Goal: Task Accomplishment & Management: Use online tool/utility

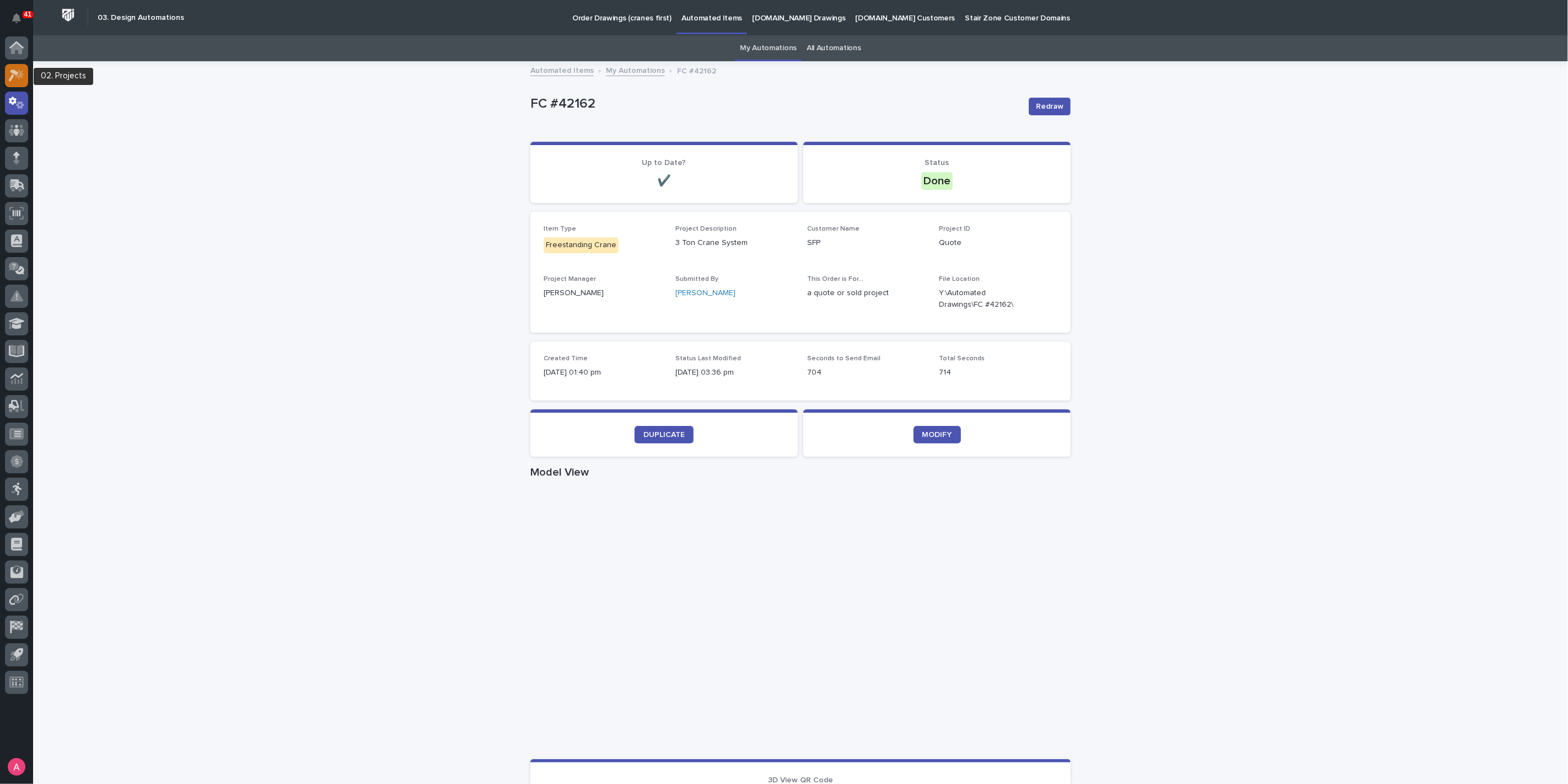
click at [17, 74] on icon at bounding box center [14, 75] width 10 height 12
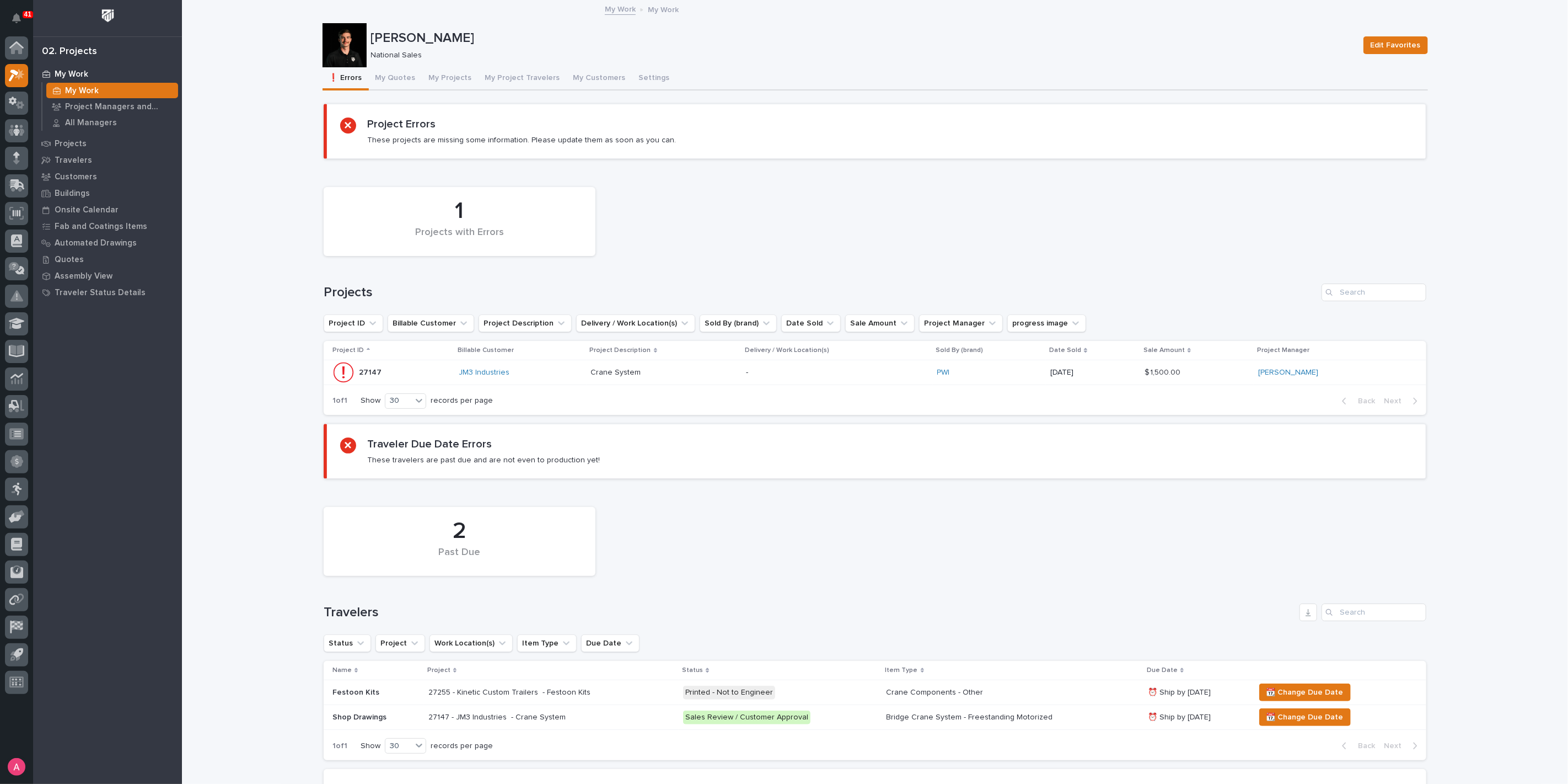
click at [639, 689] on div "27255 - Kinetic Custom Trailers - Festoon Kits" at bounding box center [551, 692] width 246 height 18
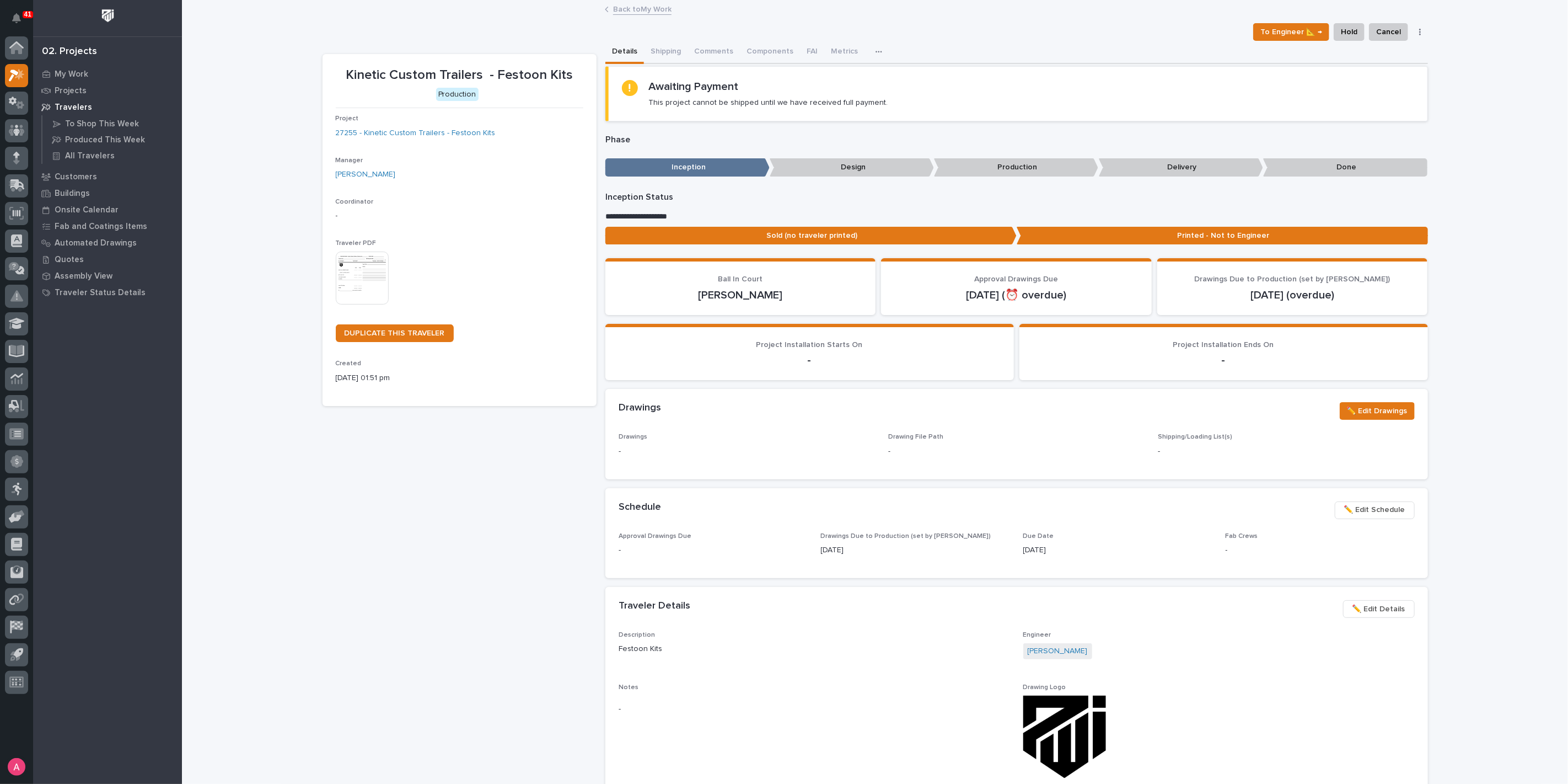
scroll to position [61, 0]
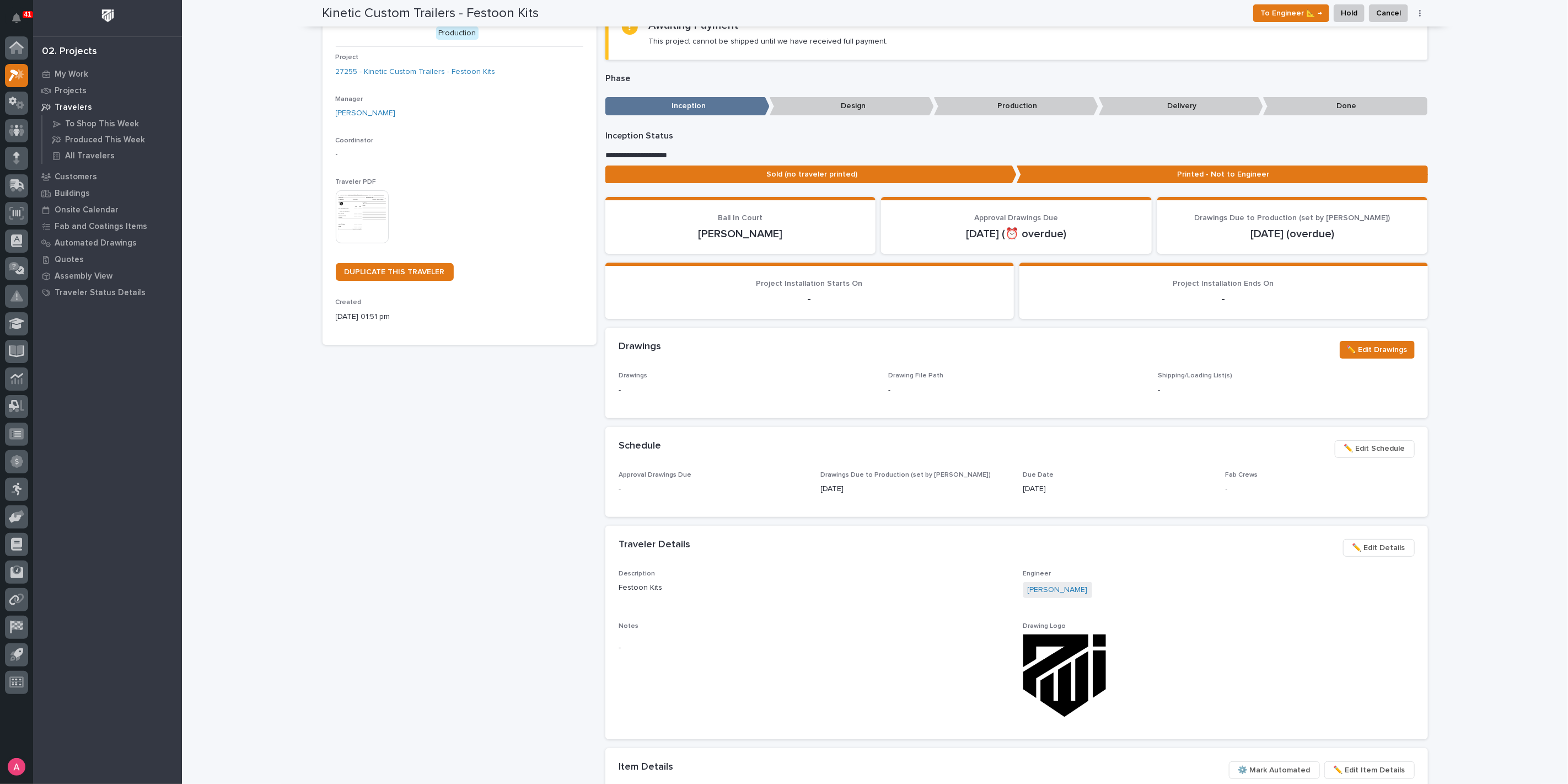
click at [1383, 450] on span "✏️ Edit Schedule" at bounding box center [1374, 448] width 61 height 13
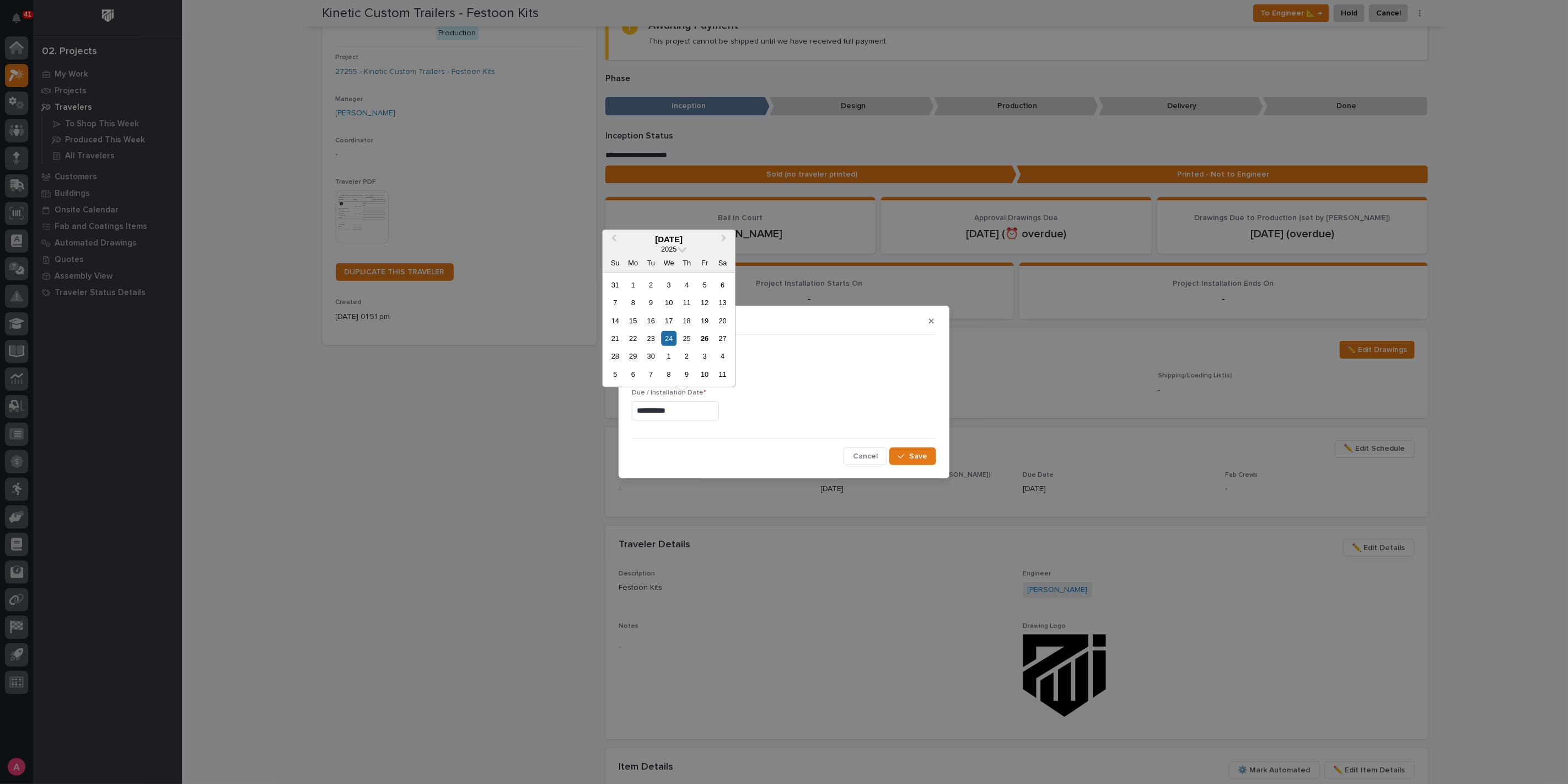
click at [691, 417] on input "**********" at bounding box center [675, 410] width 87 height 20
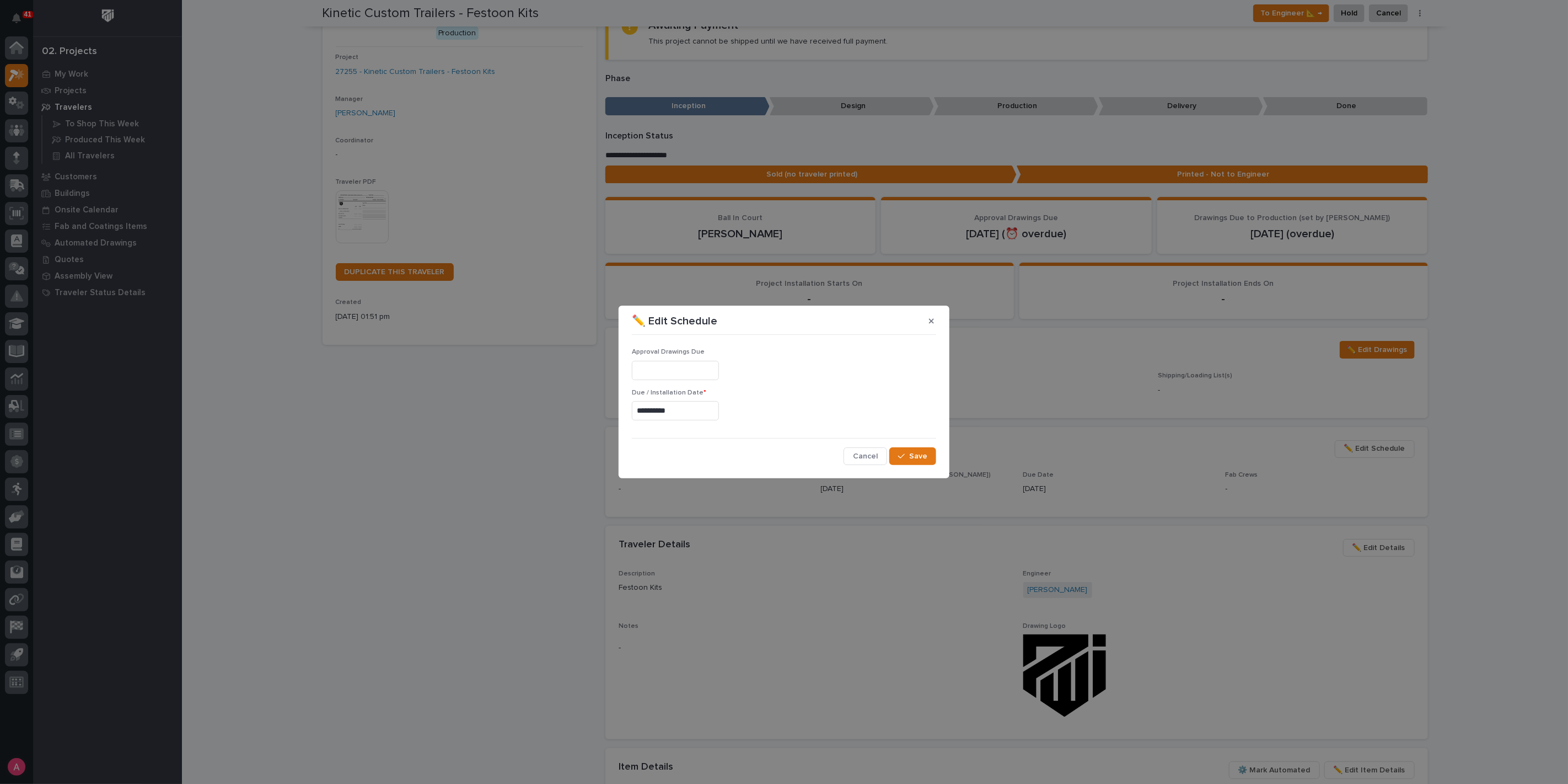
click at [762, 368] on div at bounding box center [784, 371] width 304 height 20
click at [1018, 350] on div "**********" at bounding box center [784, 392] width 1568 height 784
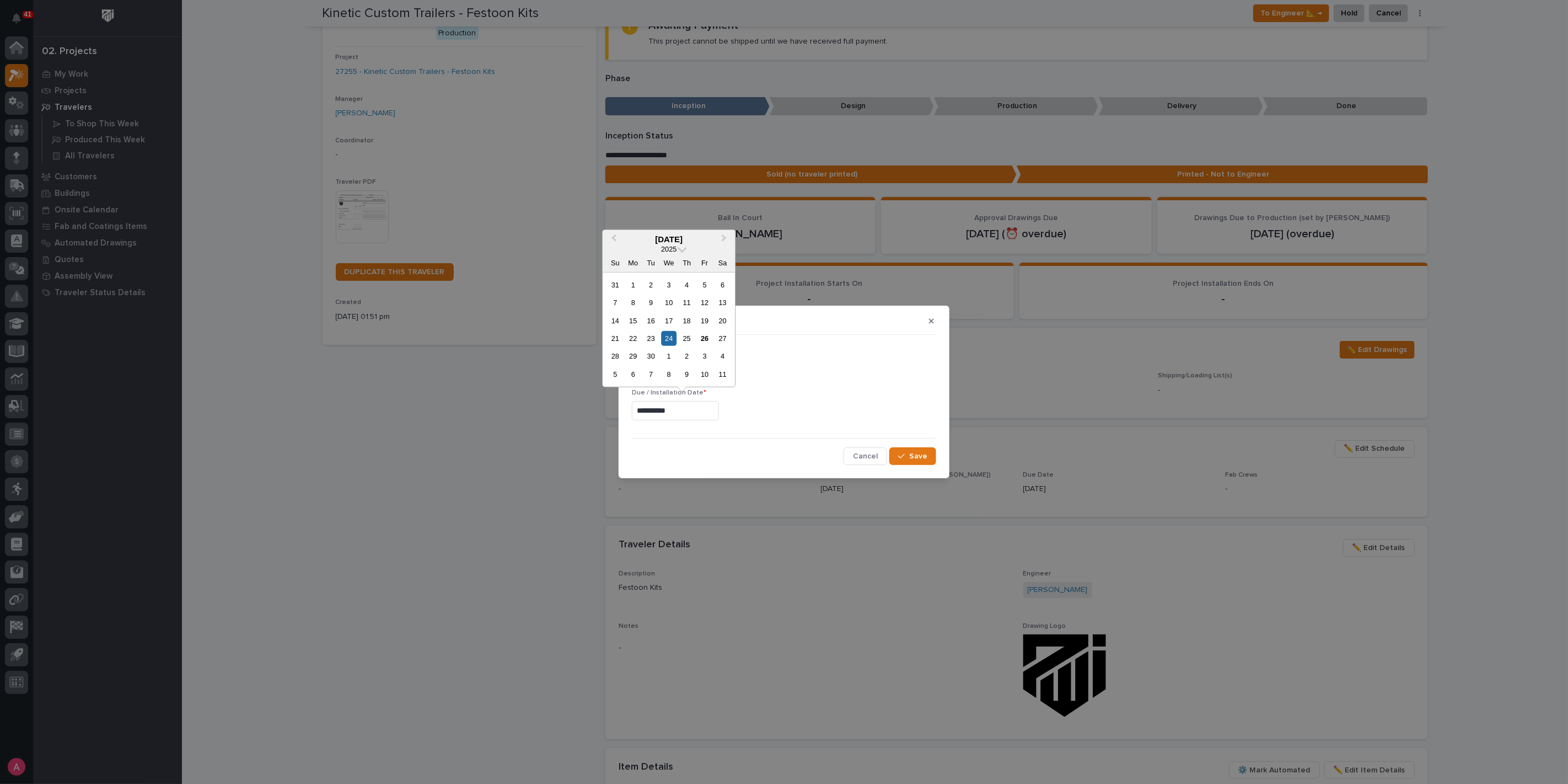
click at [694, 408] on input "**********" at bounding box center [675, 410] width 87 height 20
click at [630, 355] on div "29" at bounding box center [632, 355] width 15 height 15
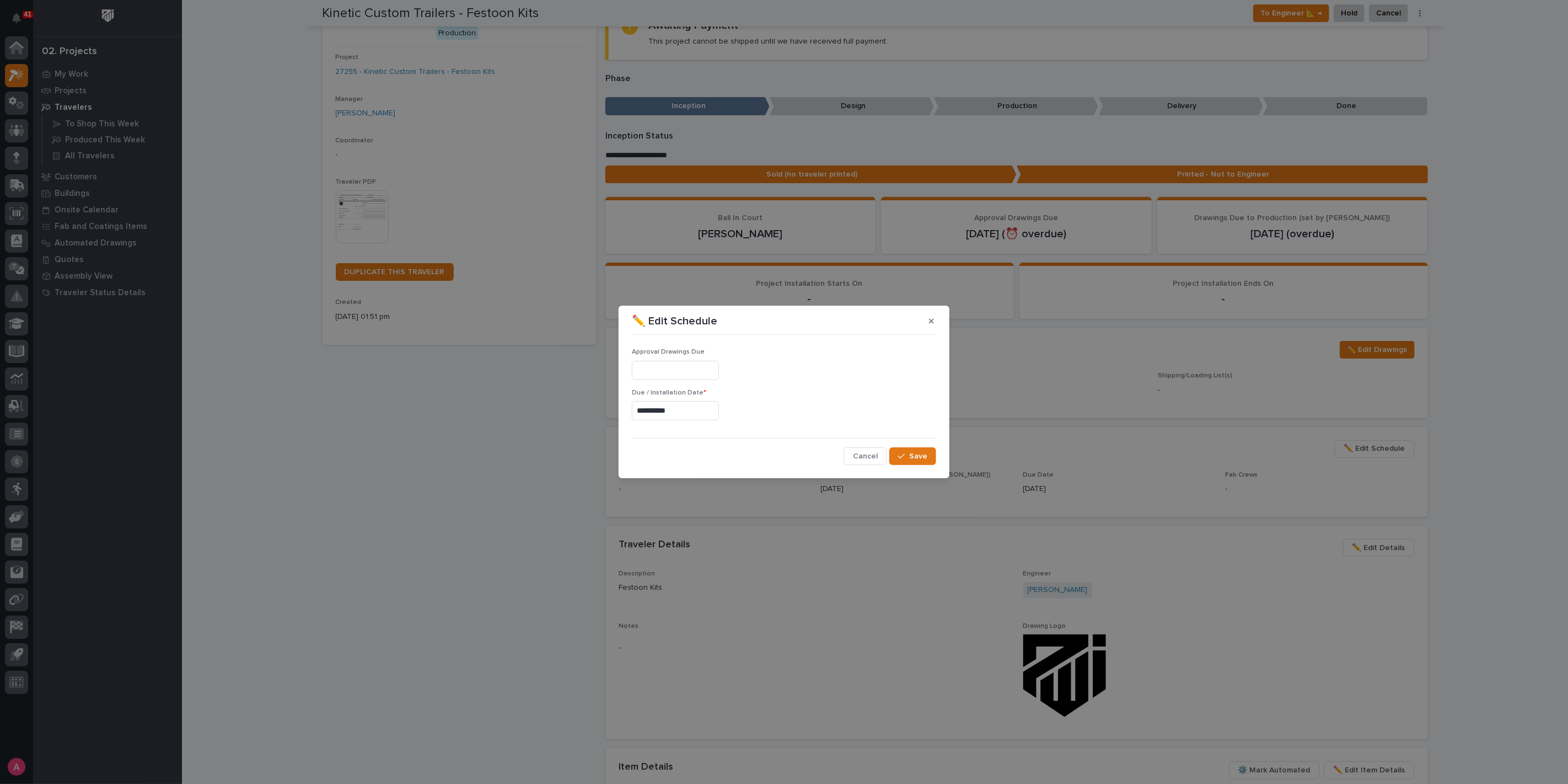
type input "**********"
click at [919, 451] on span "Save" at bounding box center [918, 456] width 18 height 10
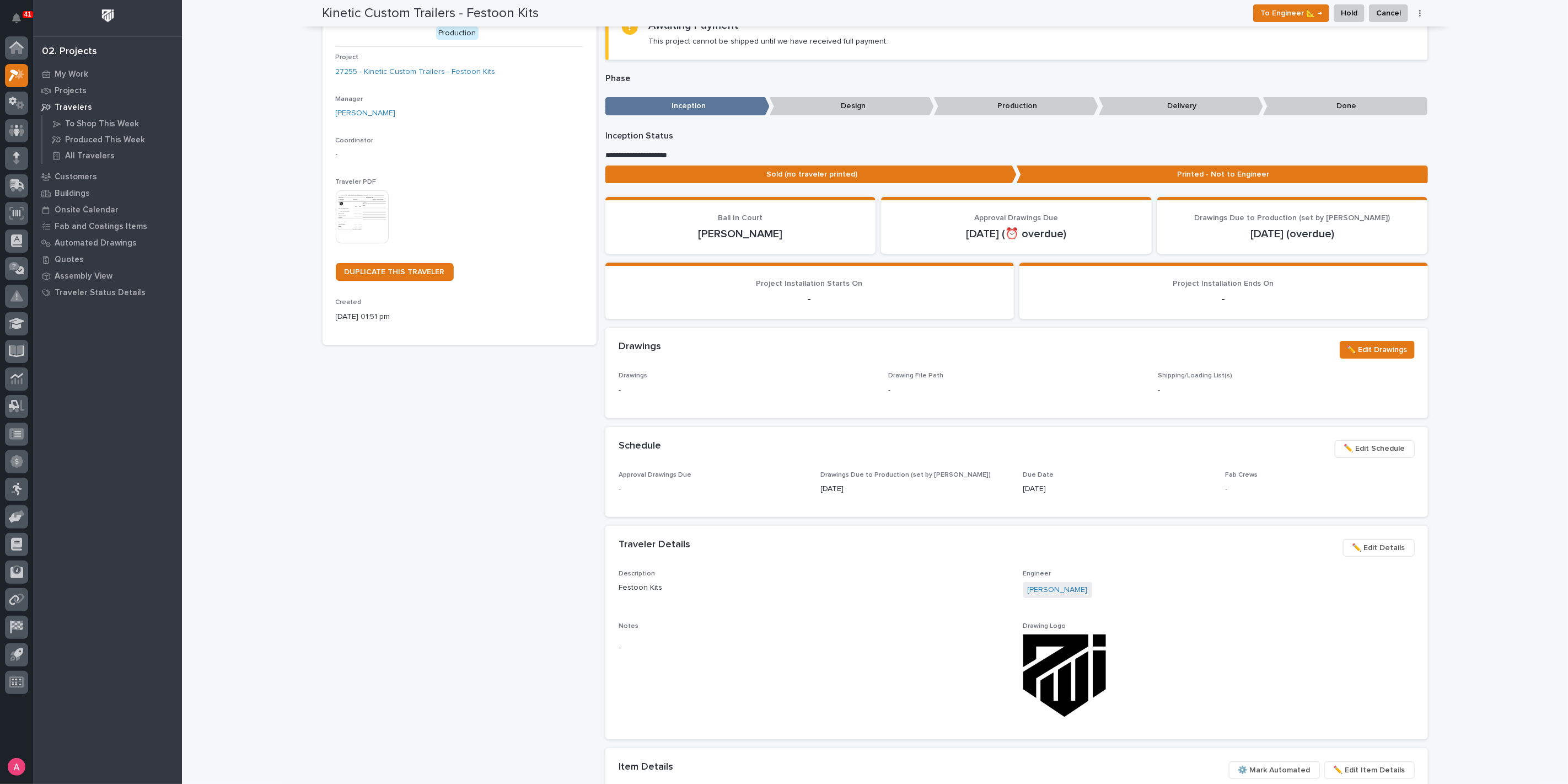
scroll to position [0, 0]
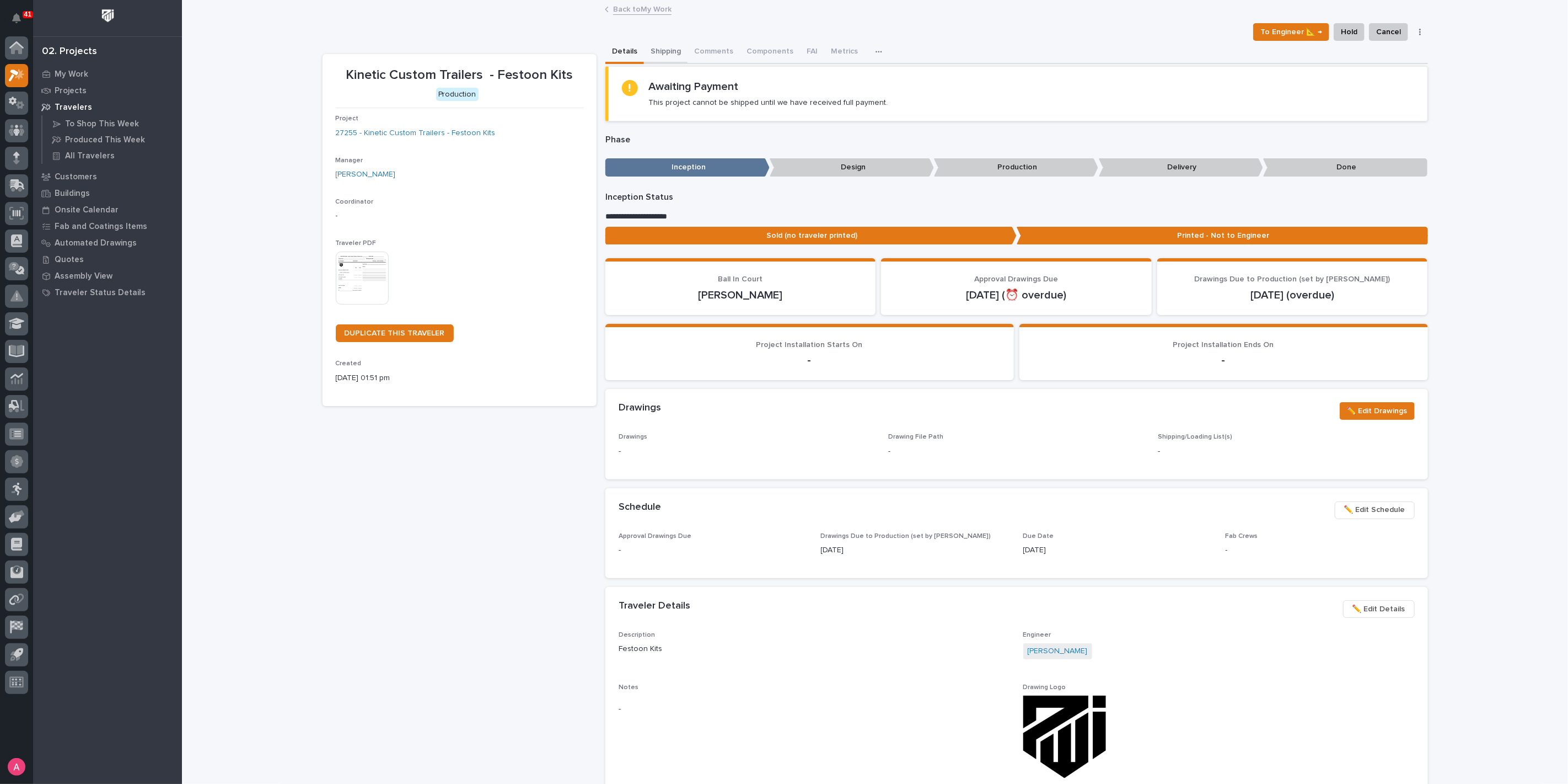
click at [667, 54] on button "Shipping" at bounding box center [665, 52] width 44 height 23
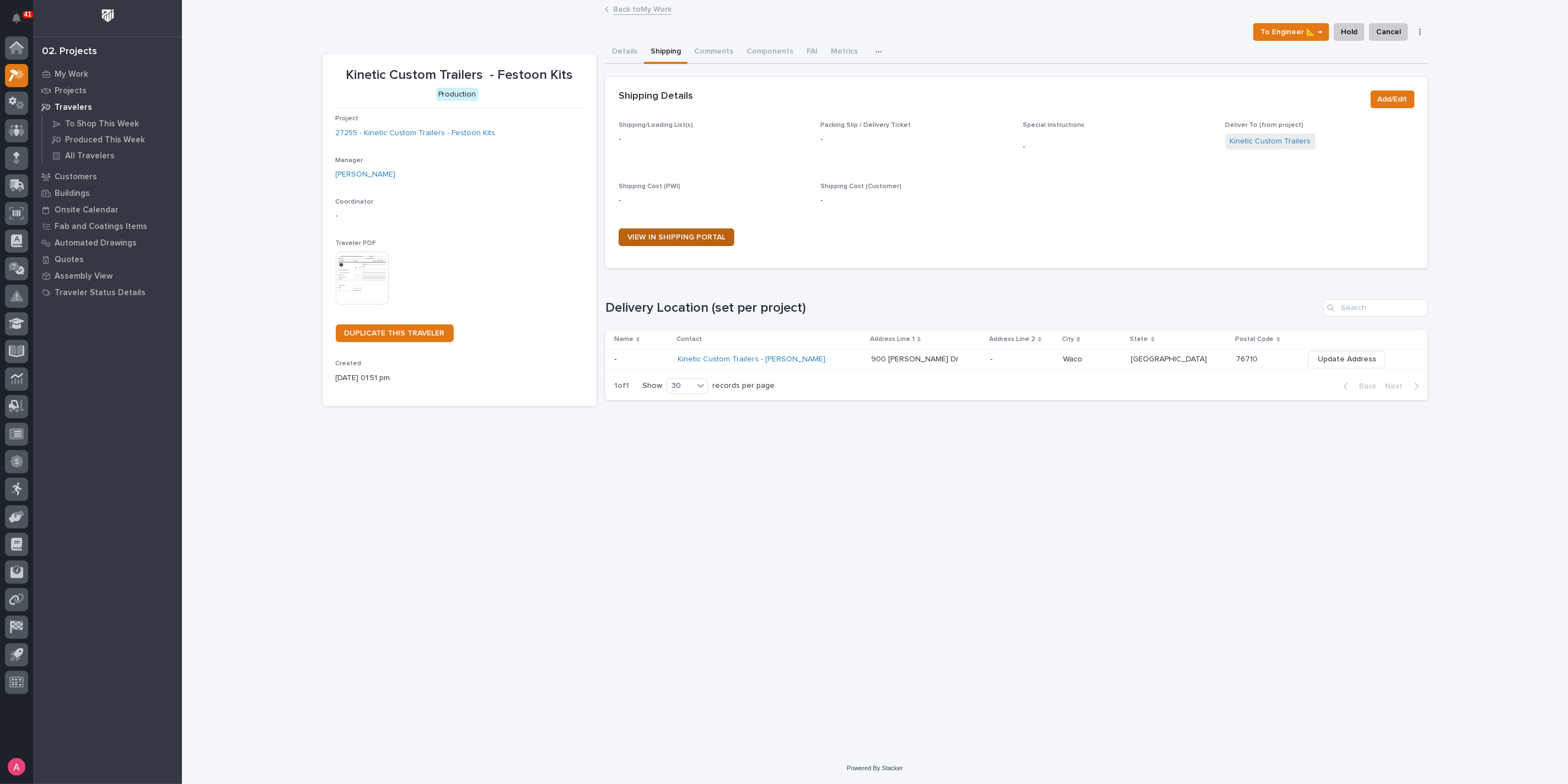
click at [683, 233] on span "VIEW IN SHIPPING PORTAL" at bounding box center [676, 237] width 98 height 8
click at [55, 75] on p "My Work" at bounding box center [71, 75] width 33 height 10
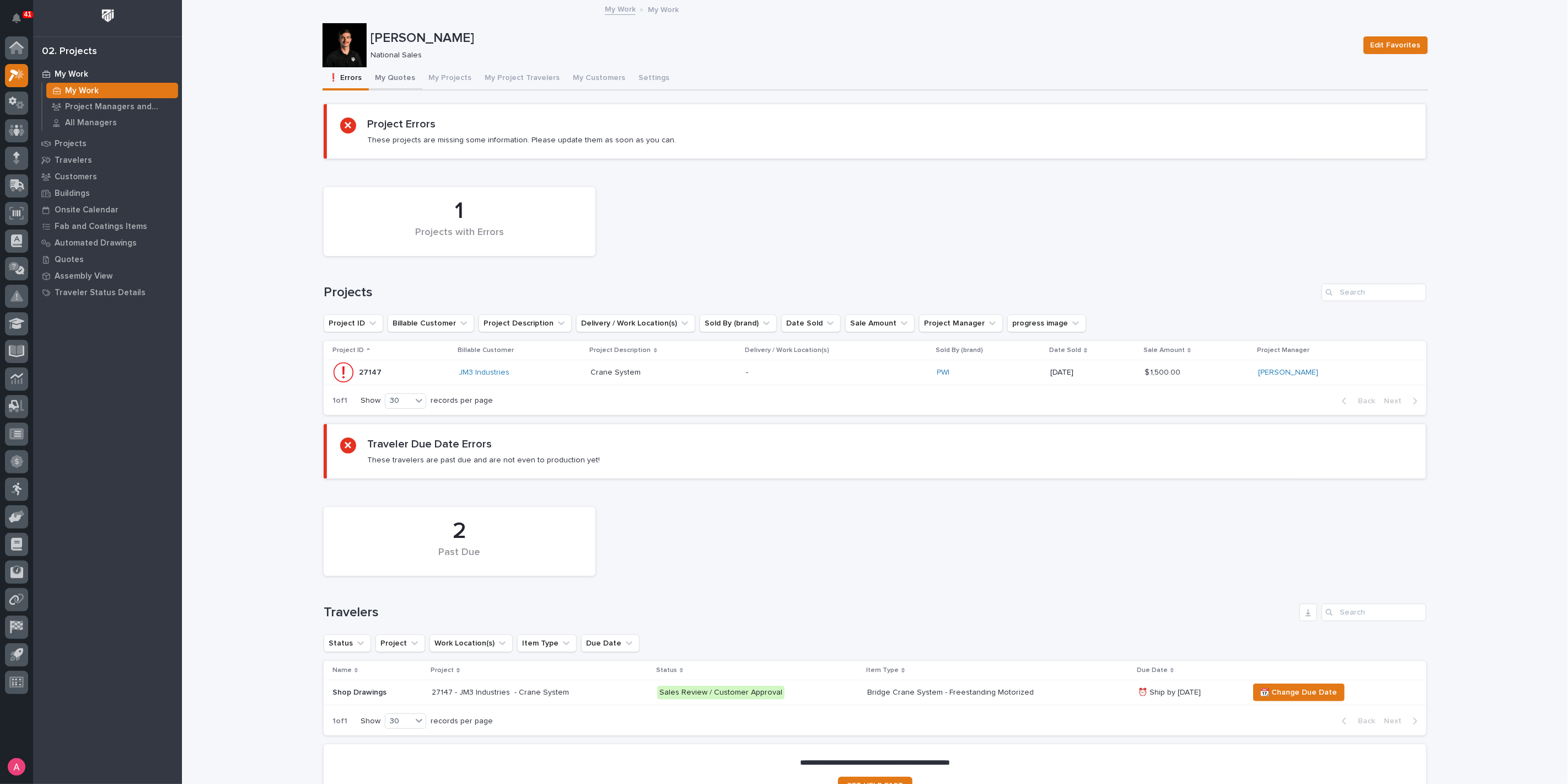
click at [395, 77] on button "My Quotes" at bounding box center [395, 79] width 54 height 23
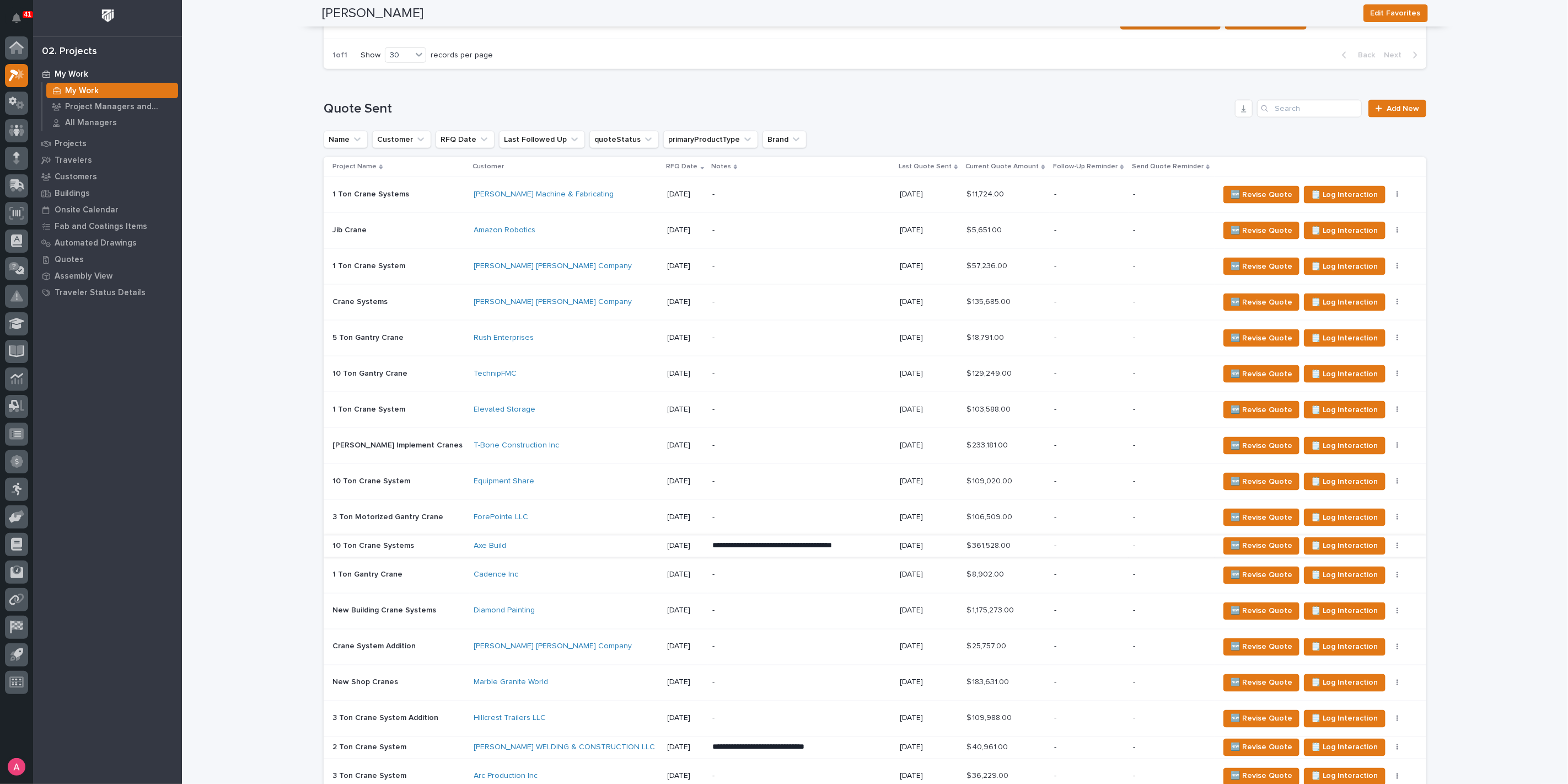
scroll to position [1286, 0]
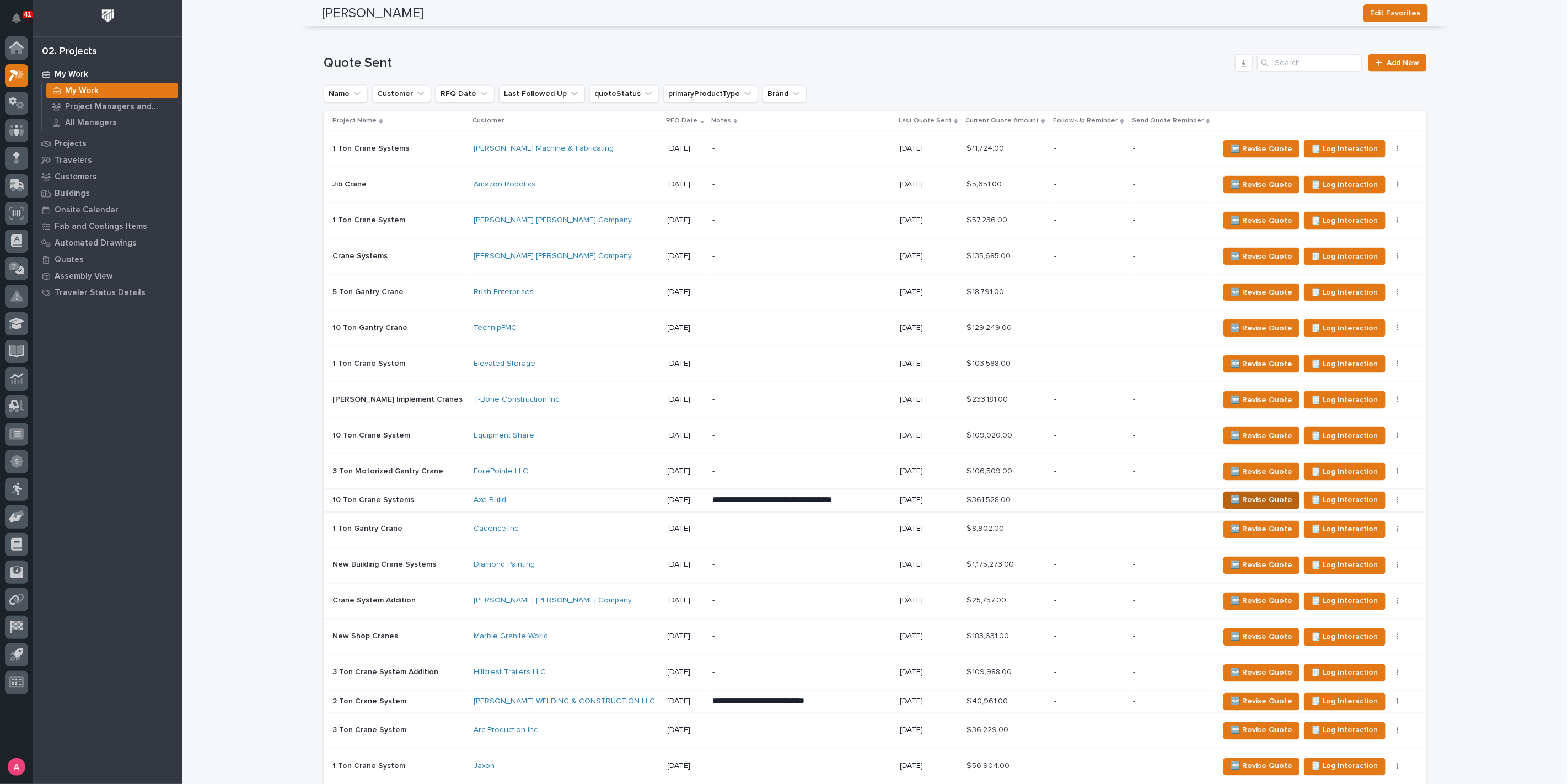
click at [1233, 493] on span "🆕 Revise Quote" at bounding box center [1261, 500] width 62 height 13
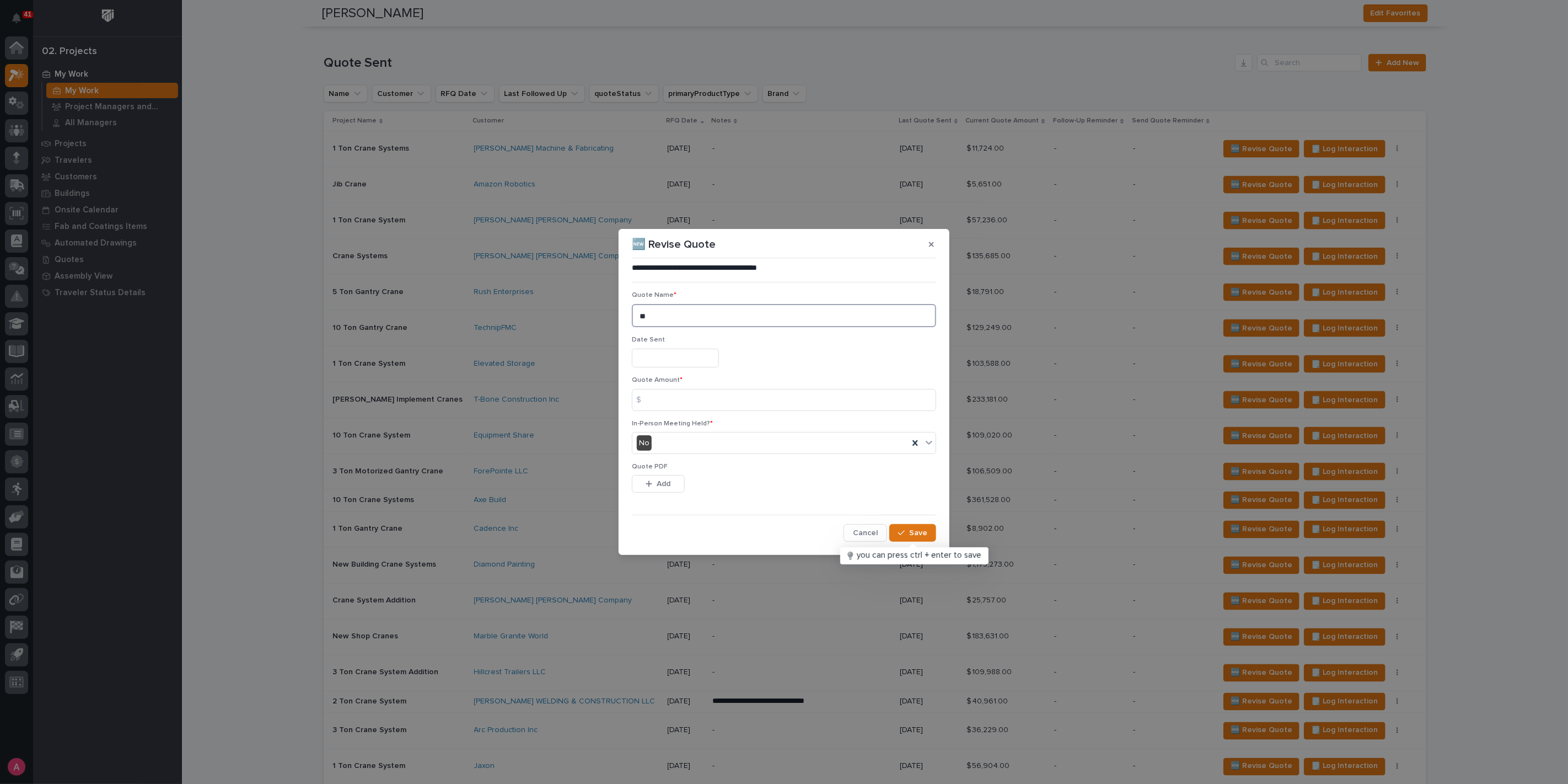
click at [713, 314] on textarea "**" at bounding box center [784, 315] width 304 height 23
type textarea "*"
type textarea "**"
click at [701, 393] on input at bounding box center [784, 400] width 304 height 22
click at [707, 395] on input at bounding box center [784, 400] width 304 height 22
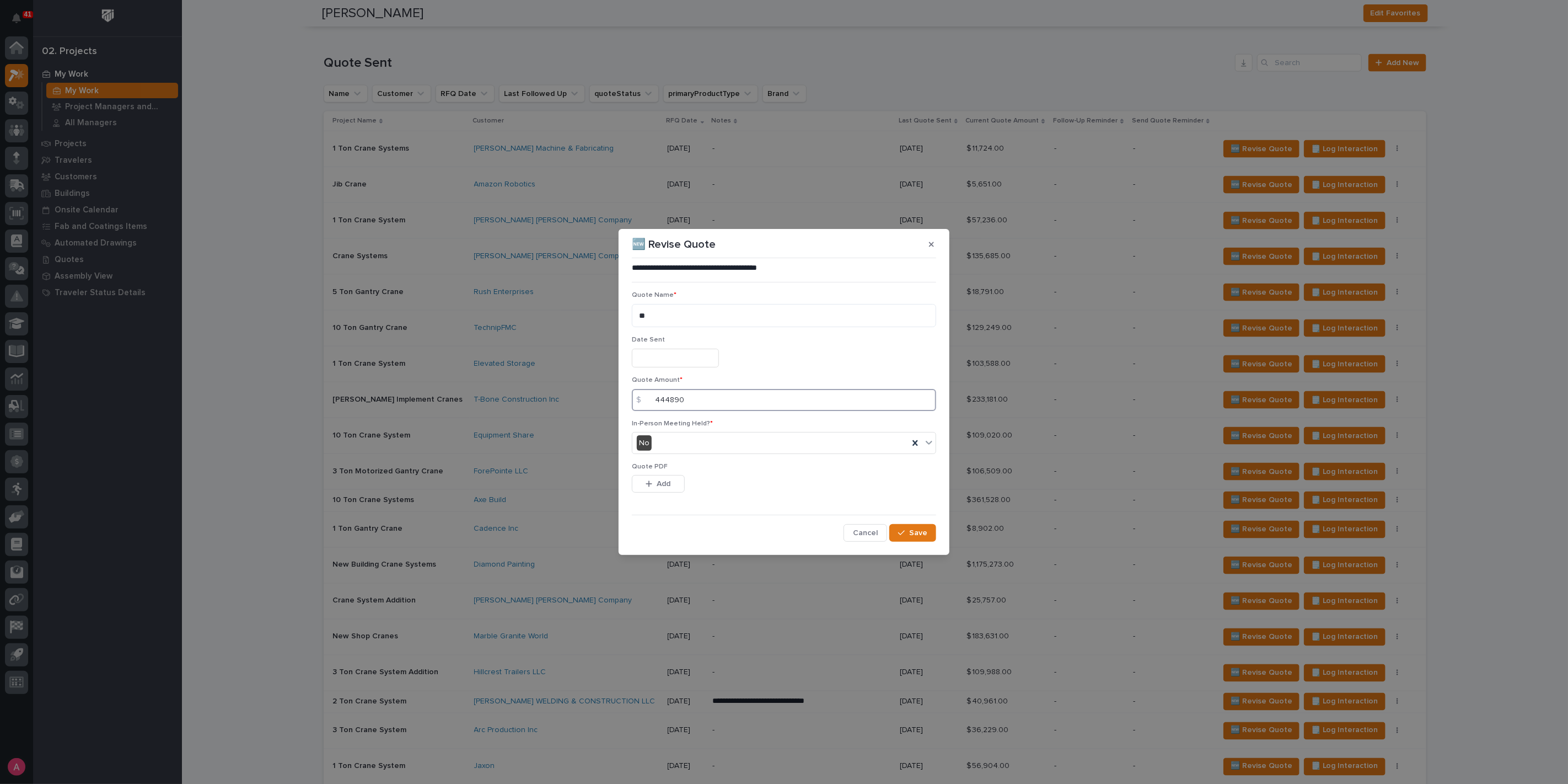
type input "444890"
click at [665, 366] on input "text" at bounding box center [675, 358] width 87 height 20
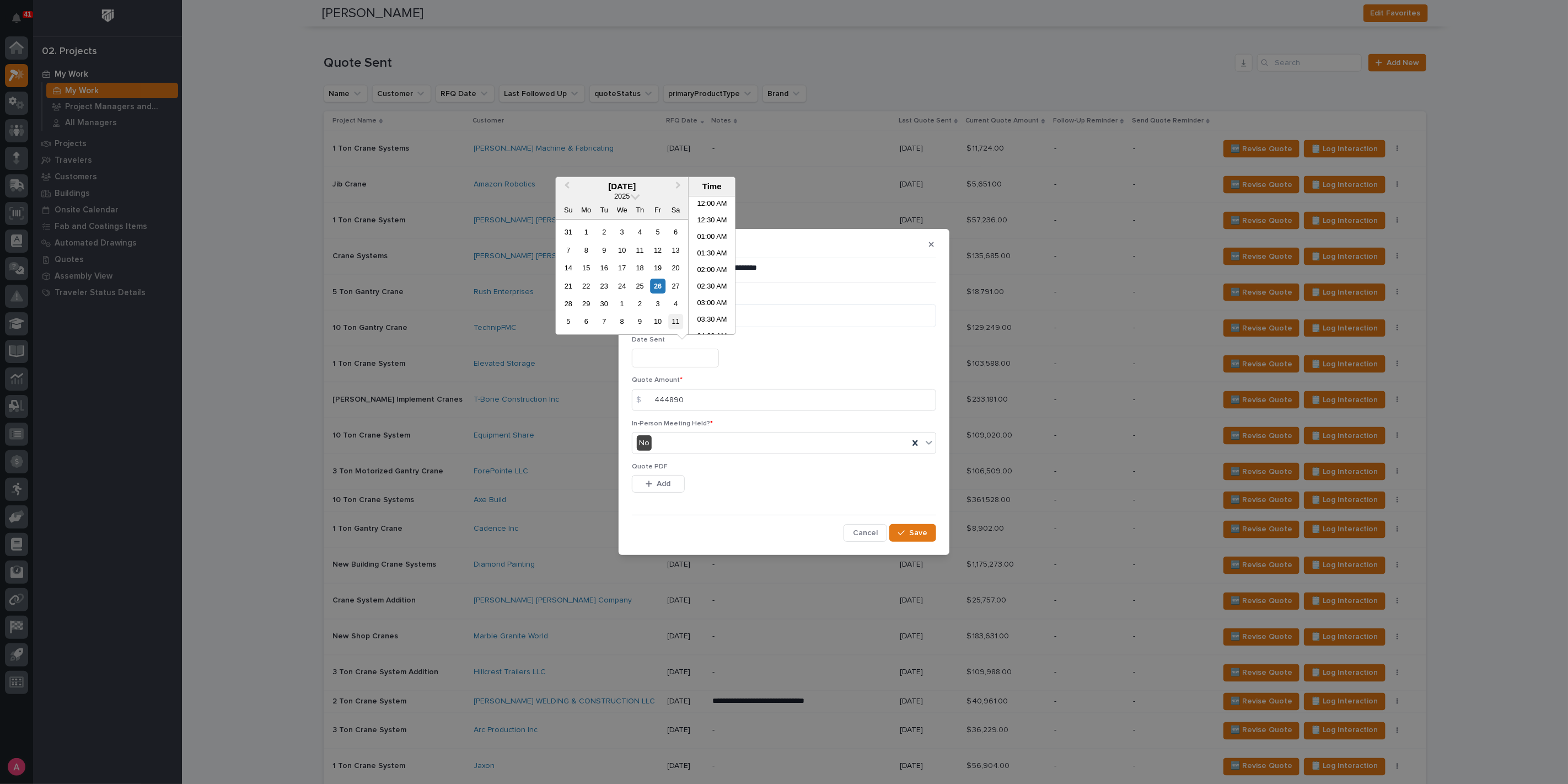
scroll to position [137, 0]
click at [638, 285] on div "25" at bounding box center [639, 286] width 15 height 15
type input "**********"
click at [669, 482] on span "Add" at bounding box center [664, 484] width 14 height 10
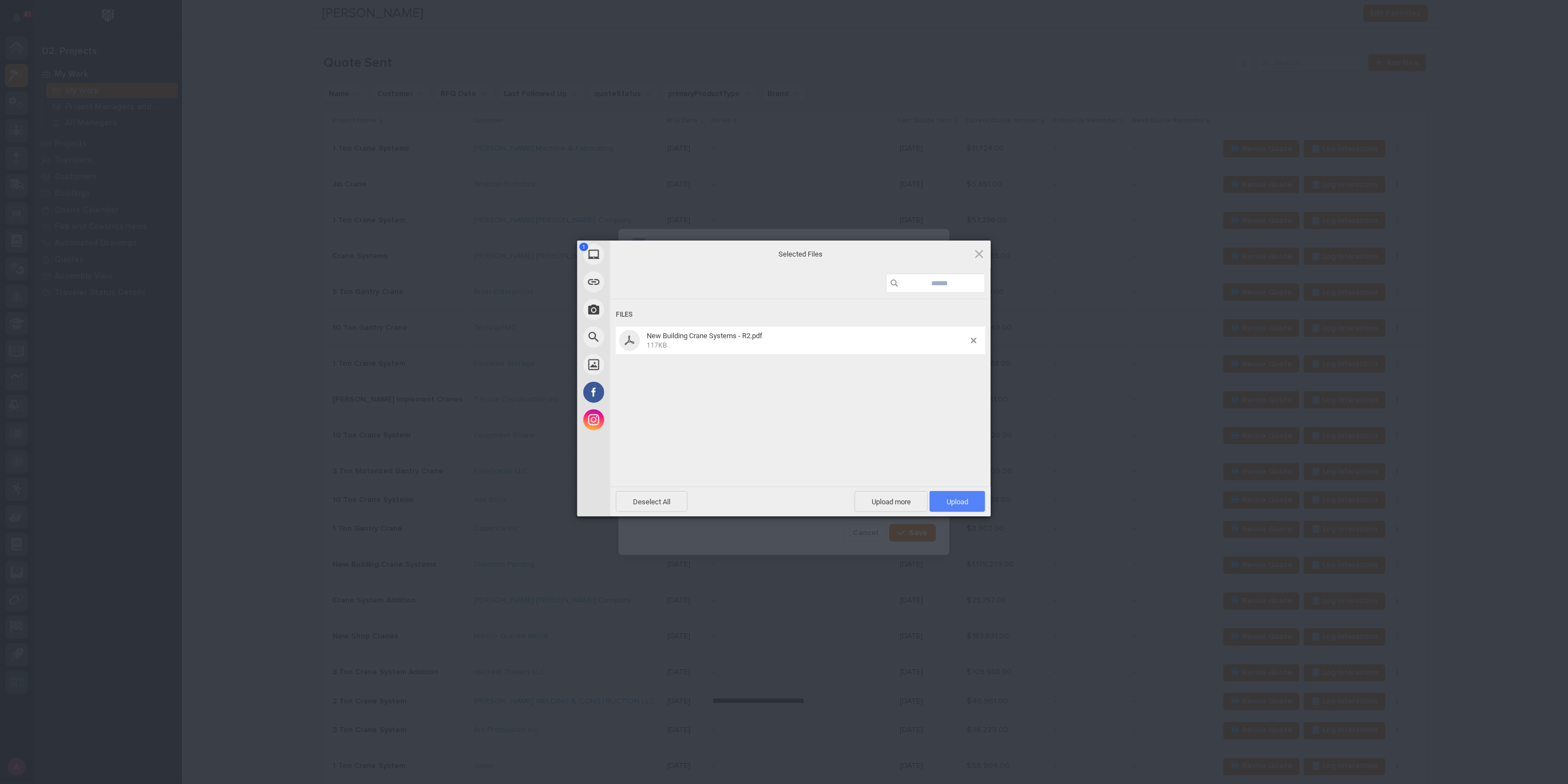
click at [953, 504] on span "Upload 1" at bounding box center [957, 502] width 22 height 8
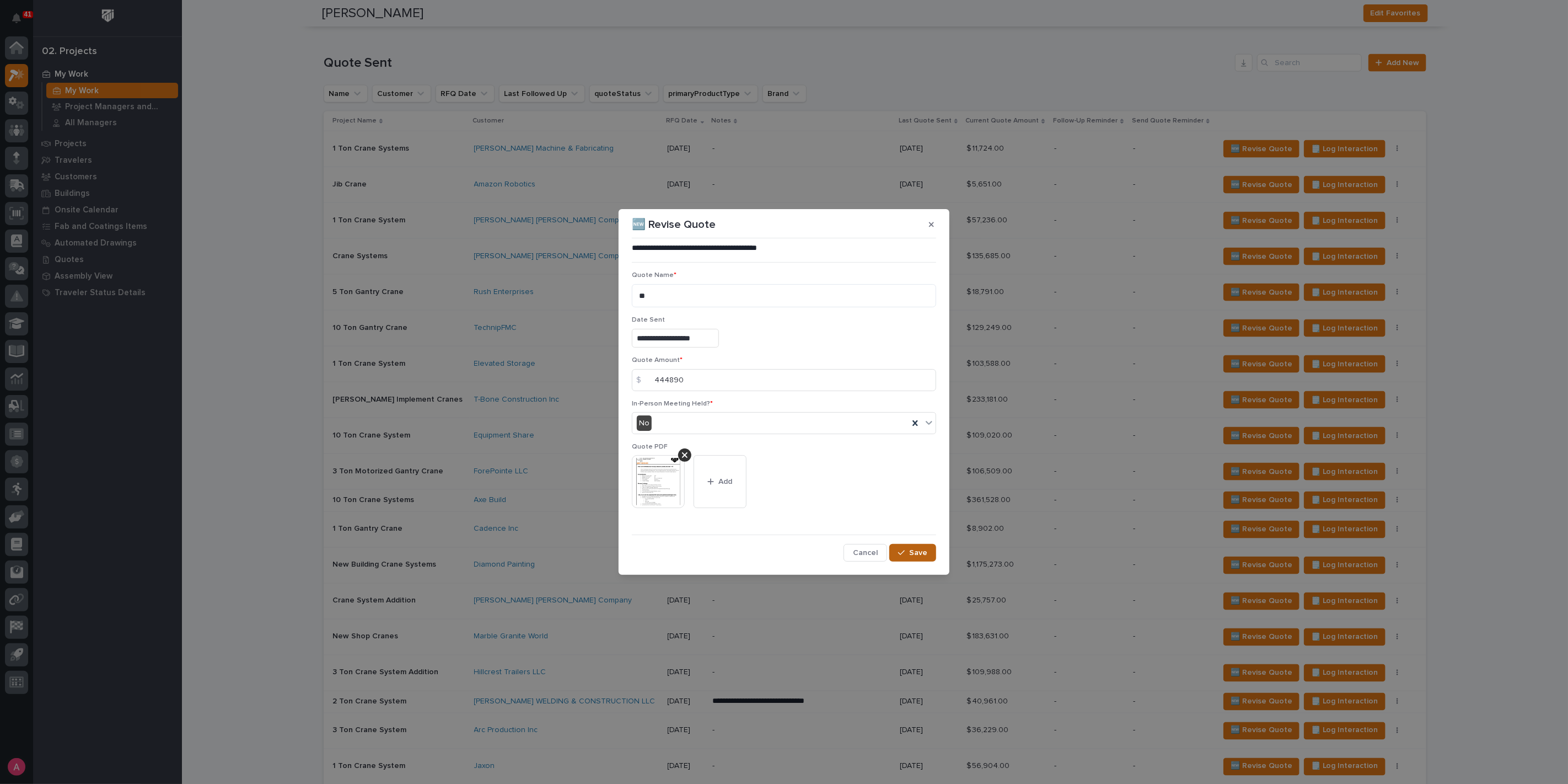
click at [922, 554] on span "Save" at bounding box center [918, 553] width 18 height 10
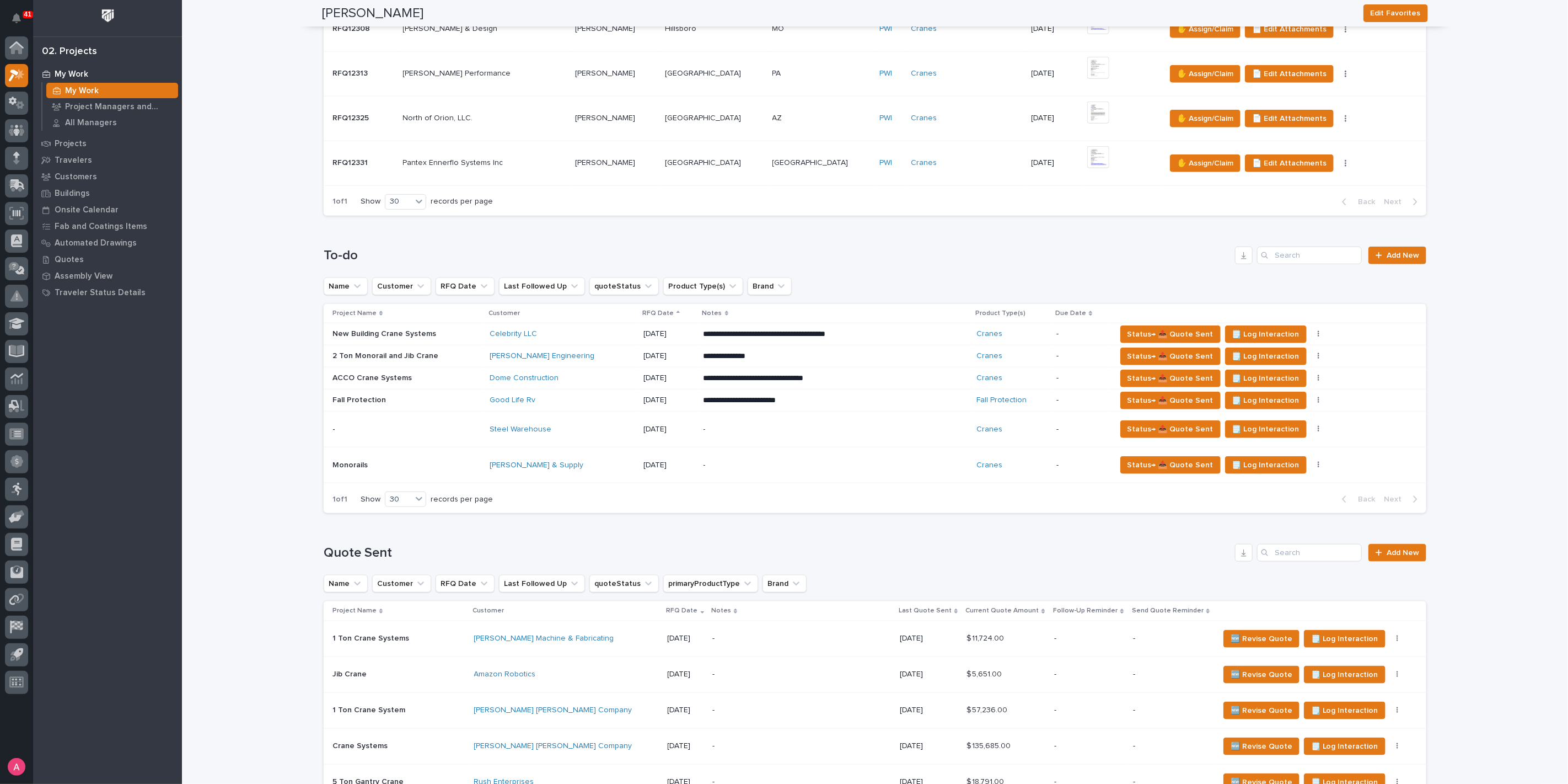
scroll to position [797, 0]
click at [768, 429] on p "-" at bounding box center [800, 429] width 193 height 9
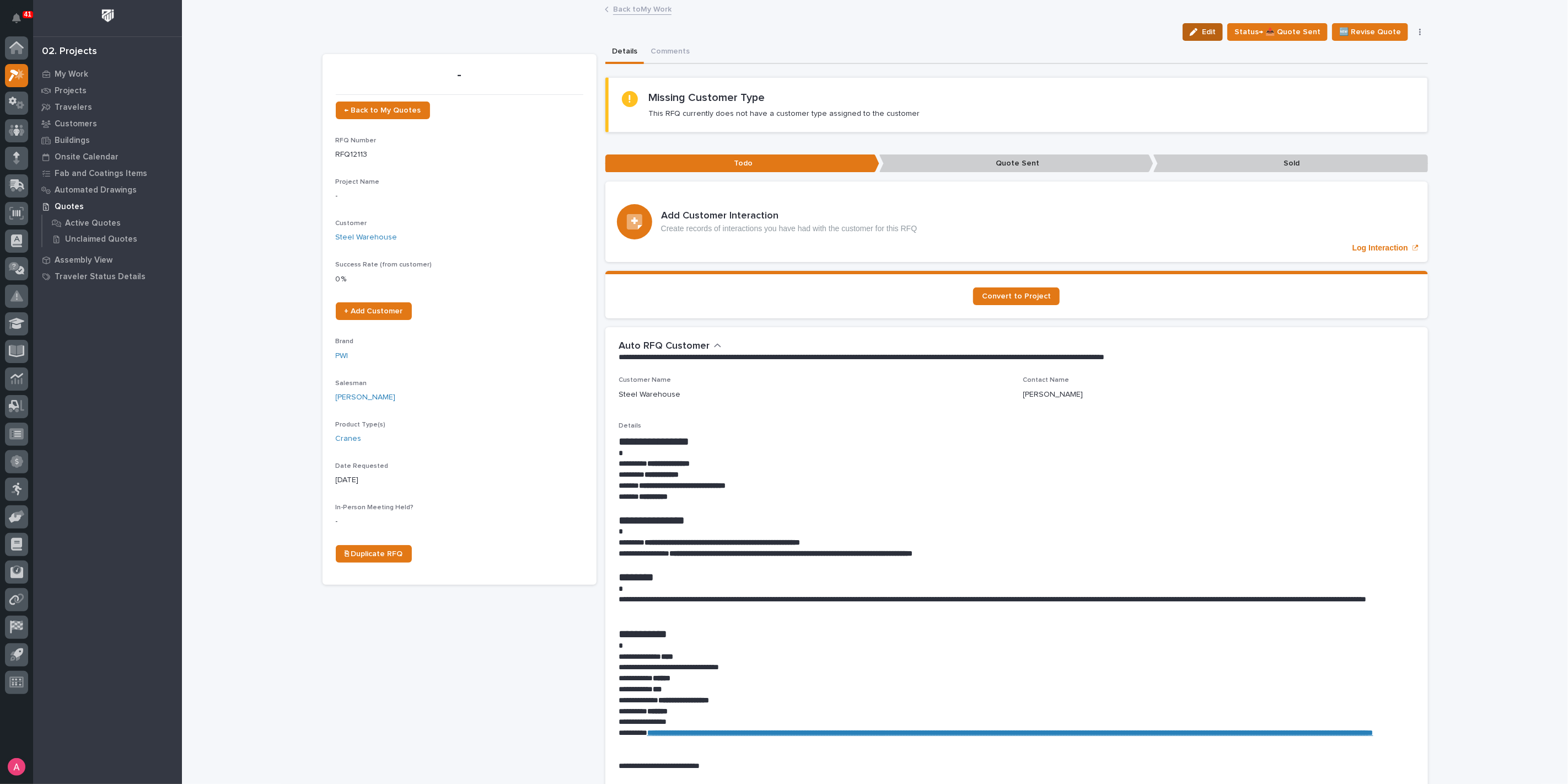
click at [1209, 28] on span "Edit" at bounding box center [1209, 32] width 14 height 10
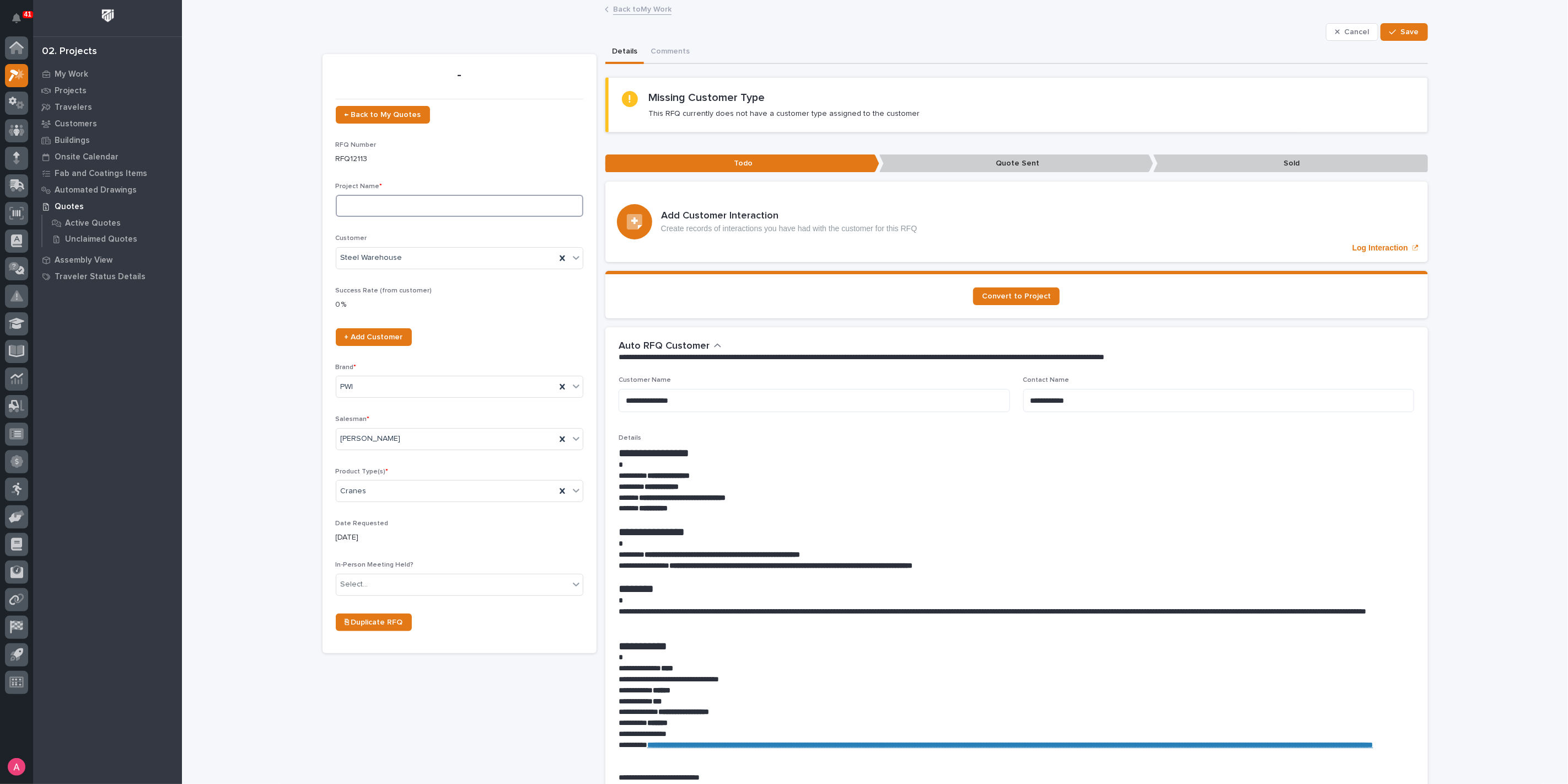
click at [439, 206] on input at bounding box center [459, 206] width 247 height 22
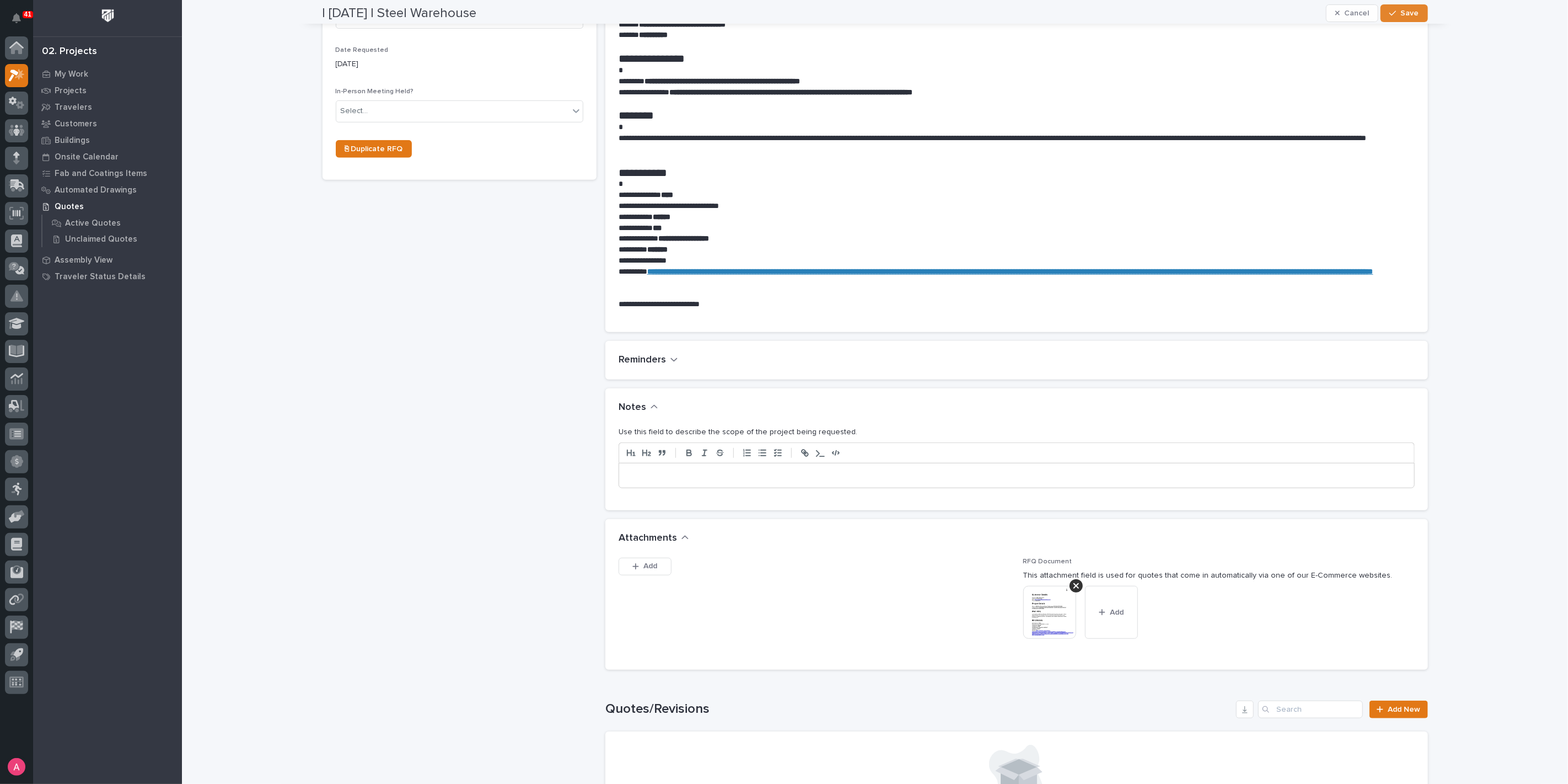
scroll to position [613, 0]
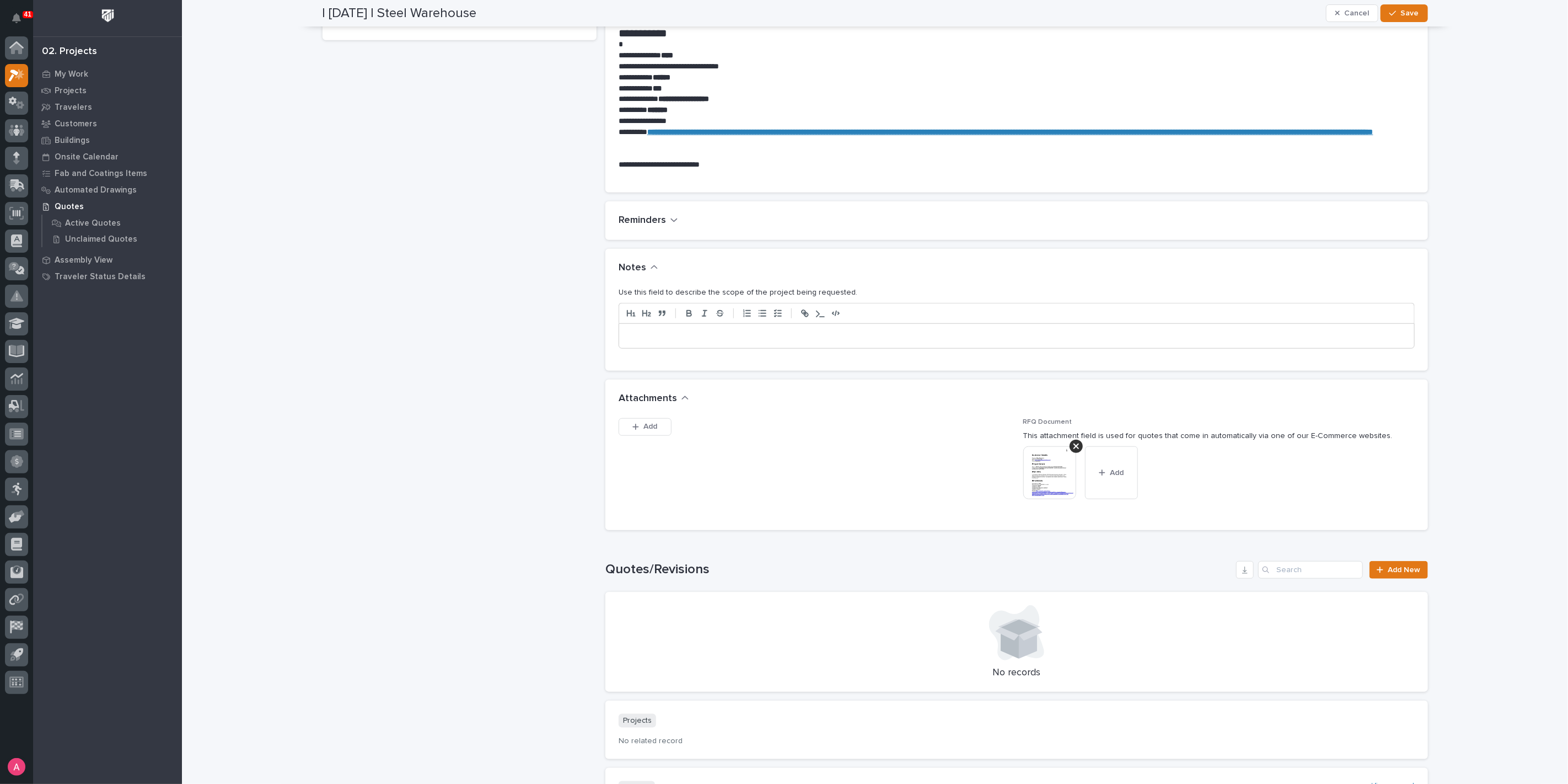
type input "10 Ton Crane System"
click at [692, 337] on p at bounding box center [1016, 336] width 778 height 11
drag, startPoint x: 773, startPoint y: 335, endPoint x: 773, endPoint y: 340, distance: 5.0
click at [773, 340] on p "**********" at bounding box center [1016, 336] width 778 height 11
drag, startPoint x: 777, startPoint y: 335, endPoint x: 791, endPoint y: 341, distance: 15.2
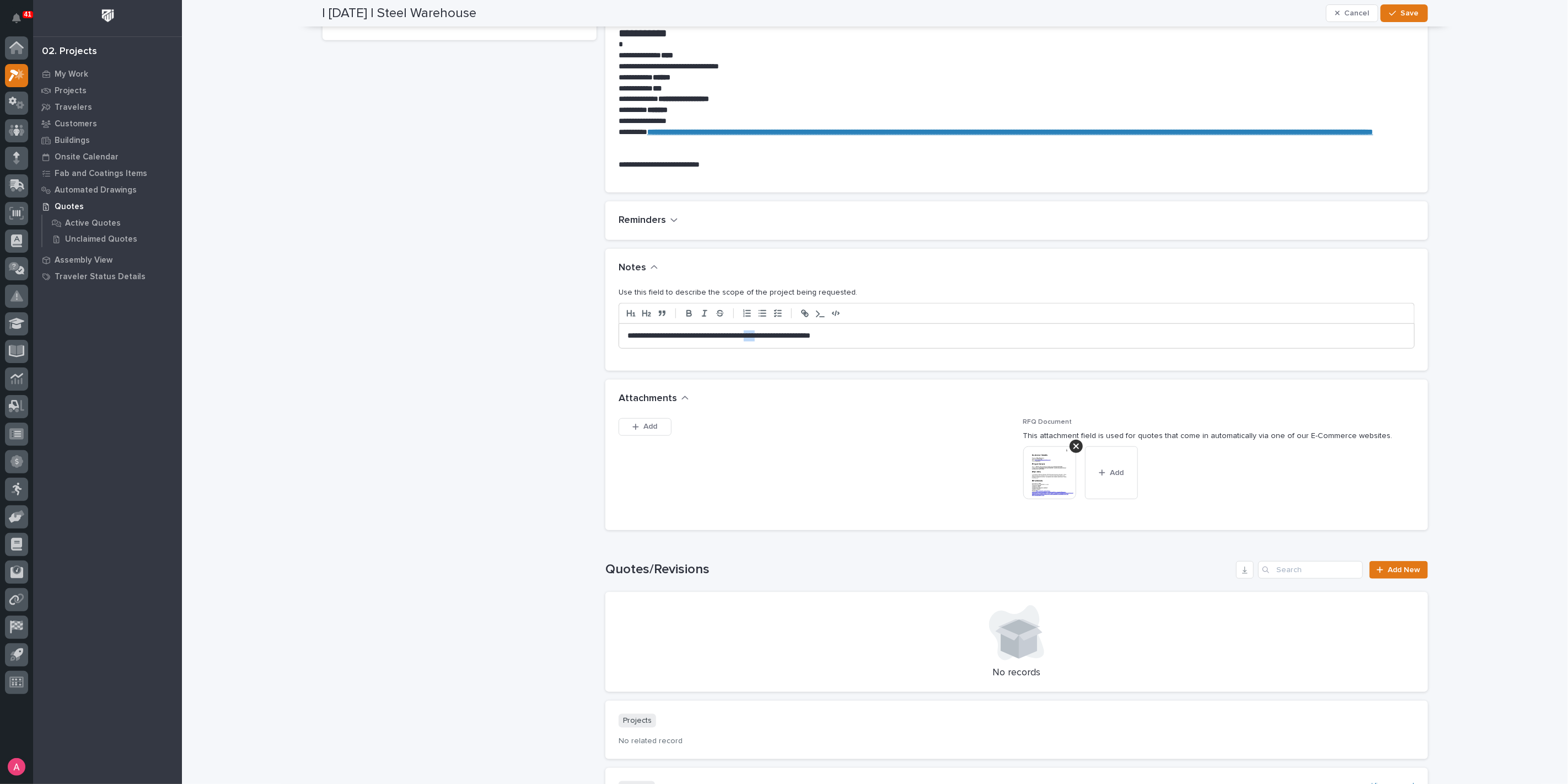
click at [776, 336] on p "**********" at bounding box center [1016, 336] width 778 height 11
drag, startPoint x: 782, startPoint y: 337, endPoint x: 792, endPoint y: 341, distance: 10.8
click at [782, 337] on p "**********" at bounding box center [1016, 336] width 778 height 11
click at [777, 337] on p "**********" at bounding box center [1016, 336] width 778 height 11
click at [878, 337] on p "**********" at bounding box center [1016, 336] width 778 height 11
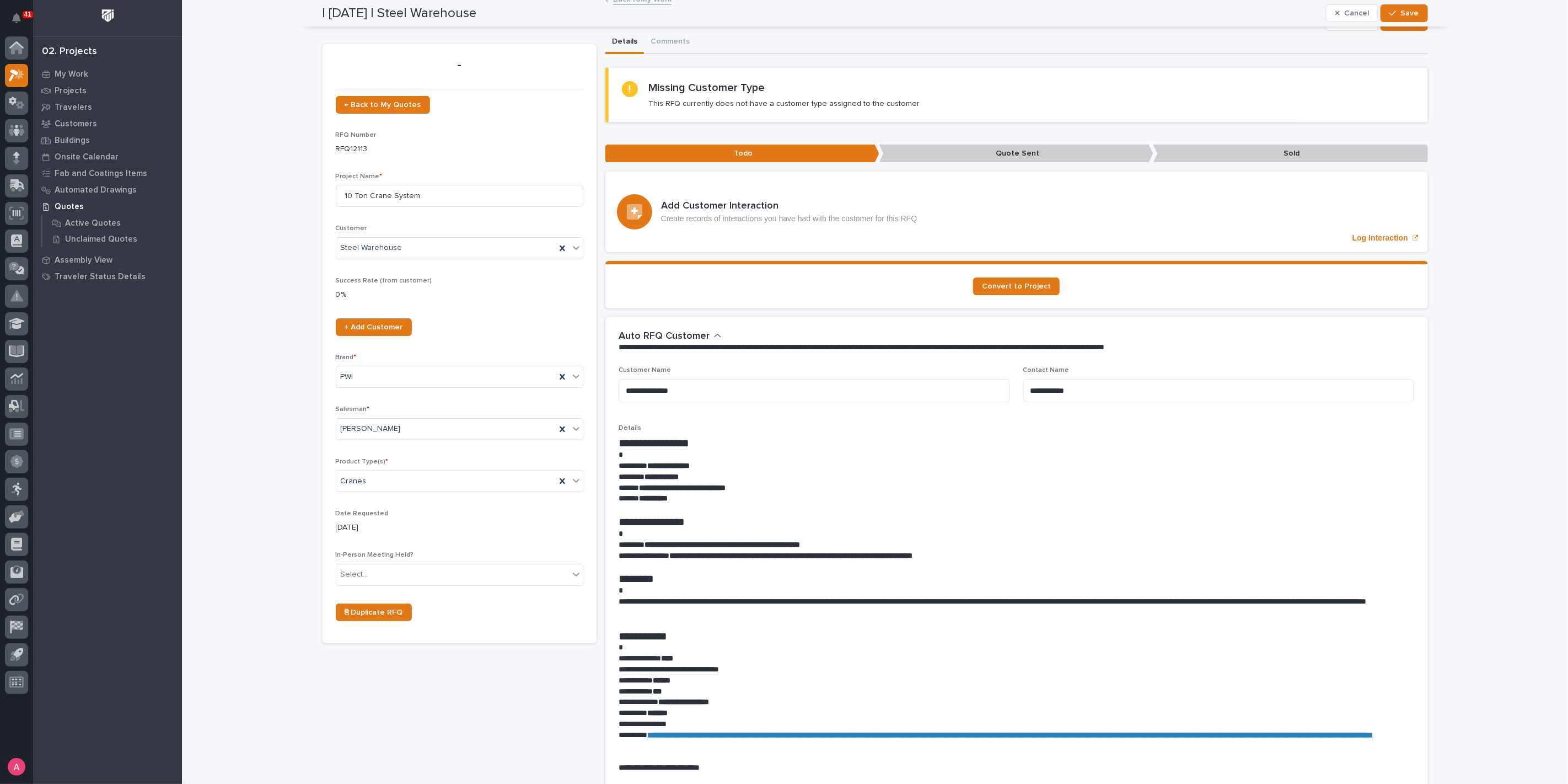
scroll to position [0, 0]
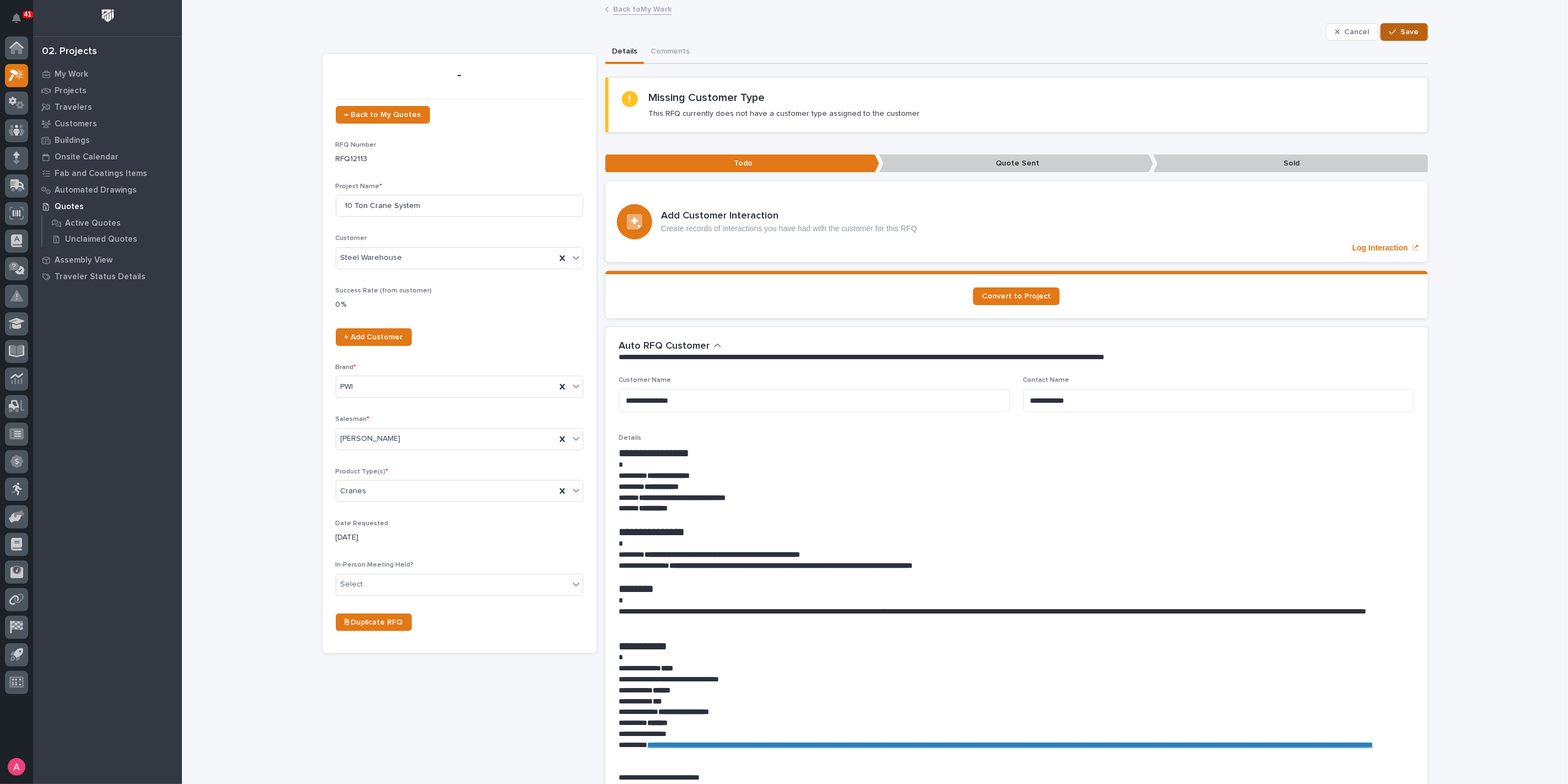
click at [1413, 31] on span "Save" at bounding box center [1410, 32] width 18 height 10
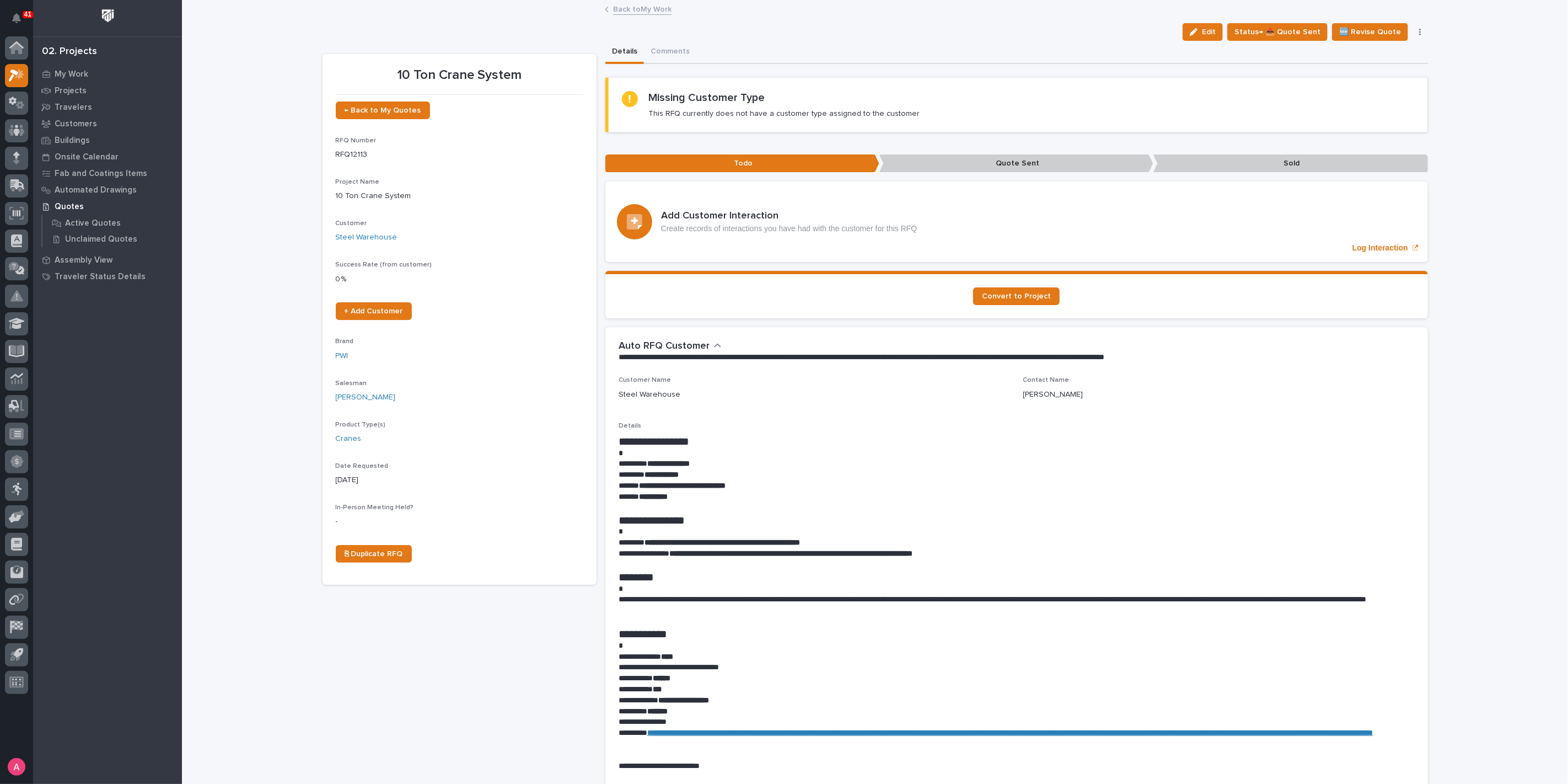
click at [623, 3] on link "Back to My Work" at bounding box center [642, 8] width 59 height 13
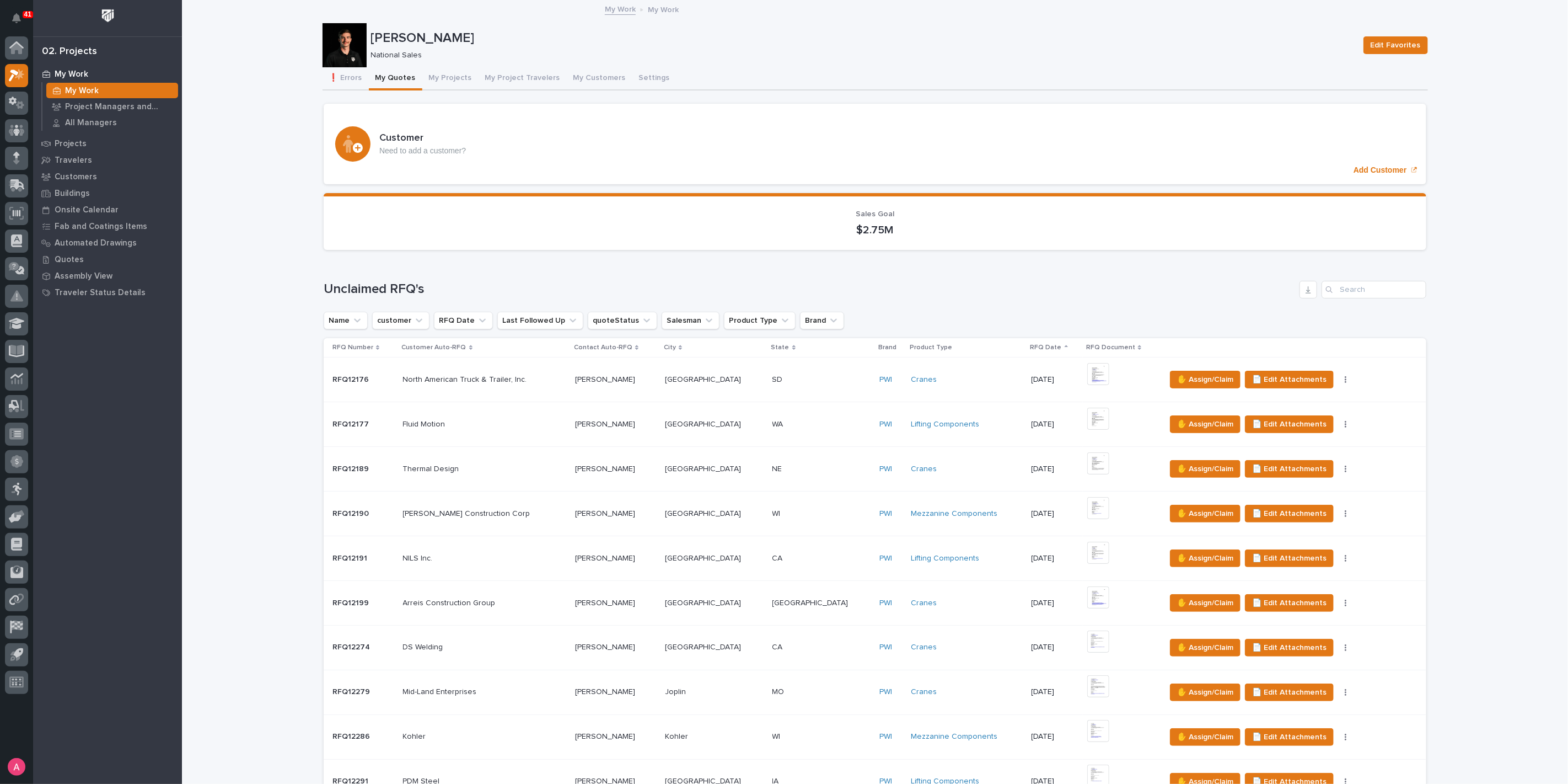
scroll to position [613, 0]
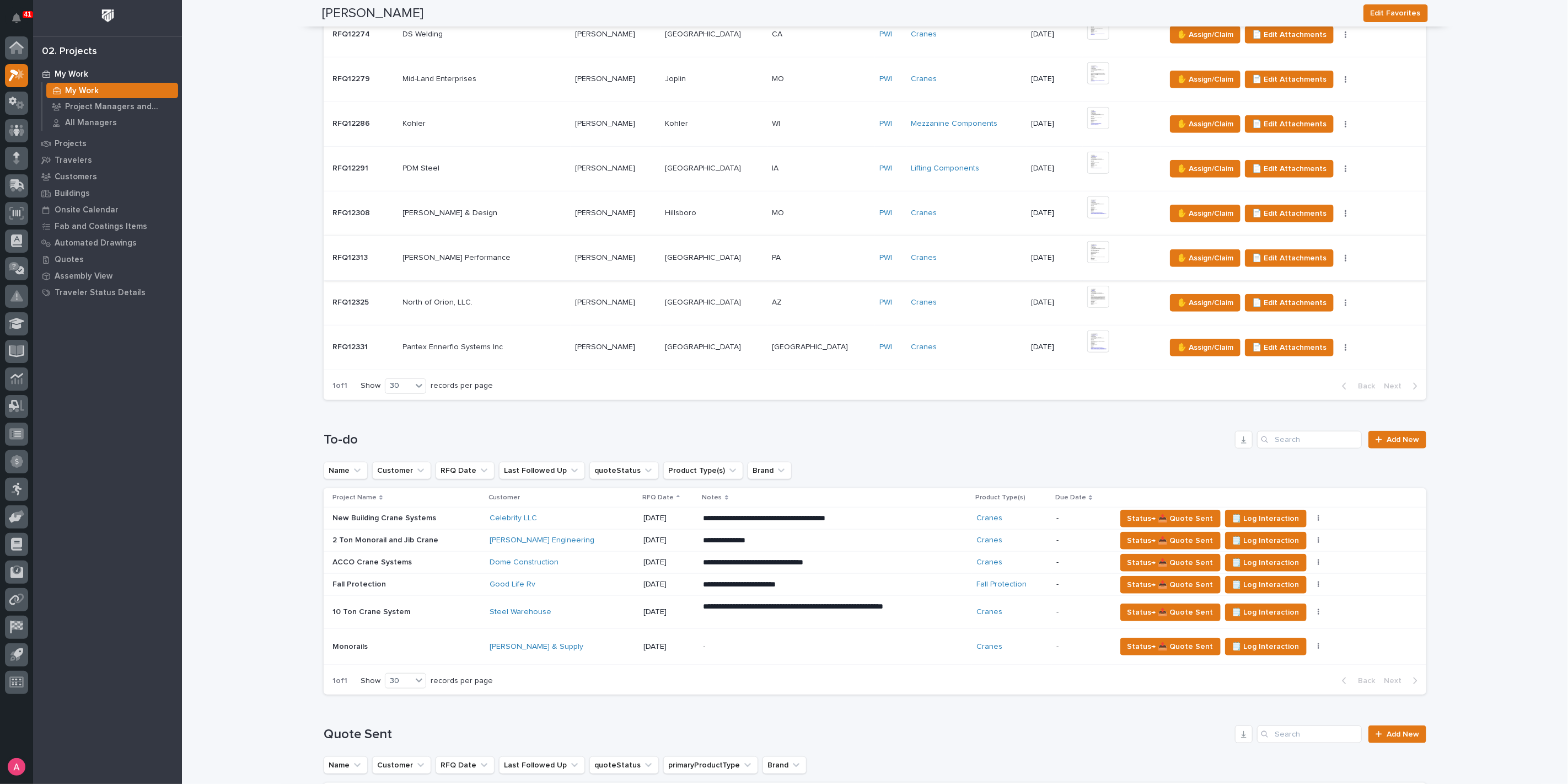
click at [1087, 249] on img at bounding box center [1099, 252] width 22 height 22
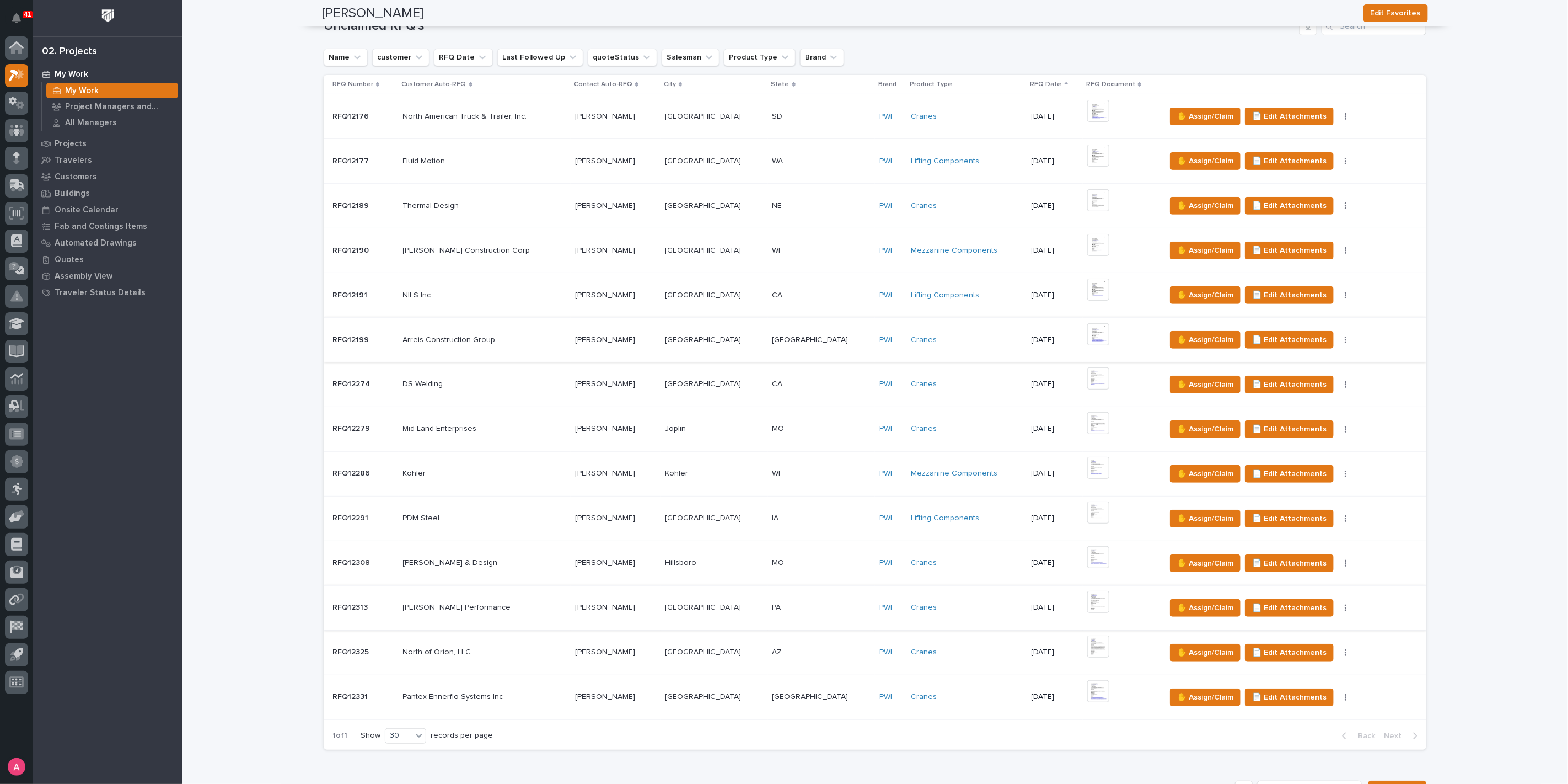
scroll to position [245, 0]
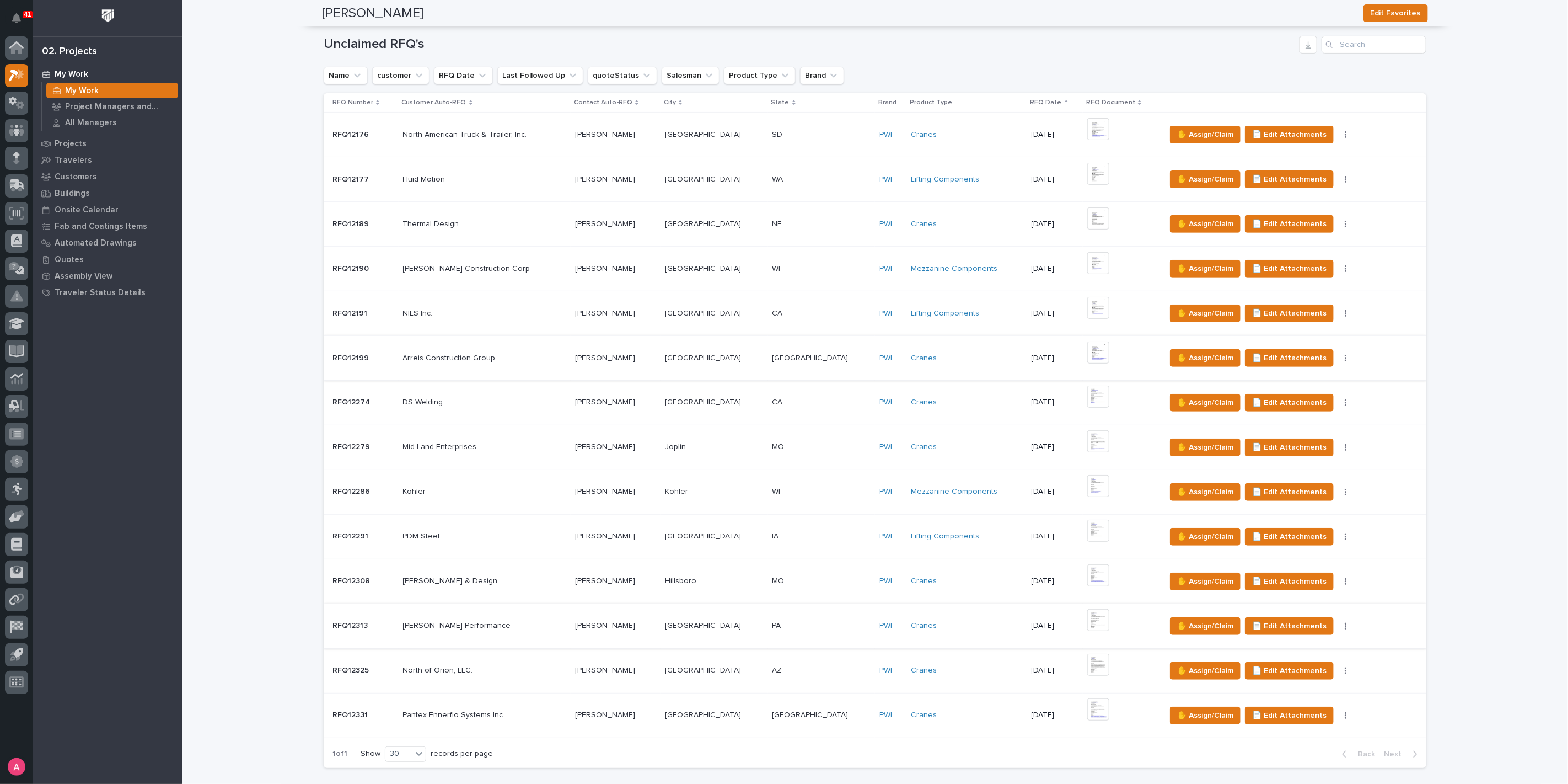
click at [1087, 347] on img at bounding box center [1099, 353] width 22 height 22
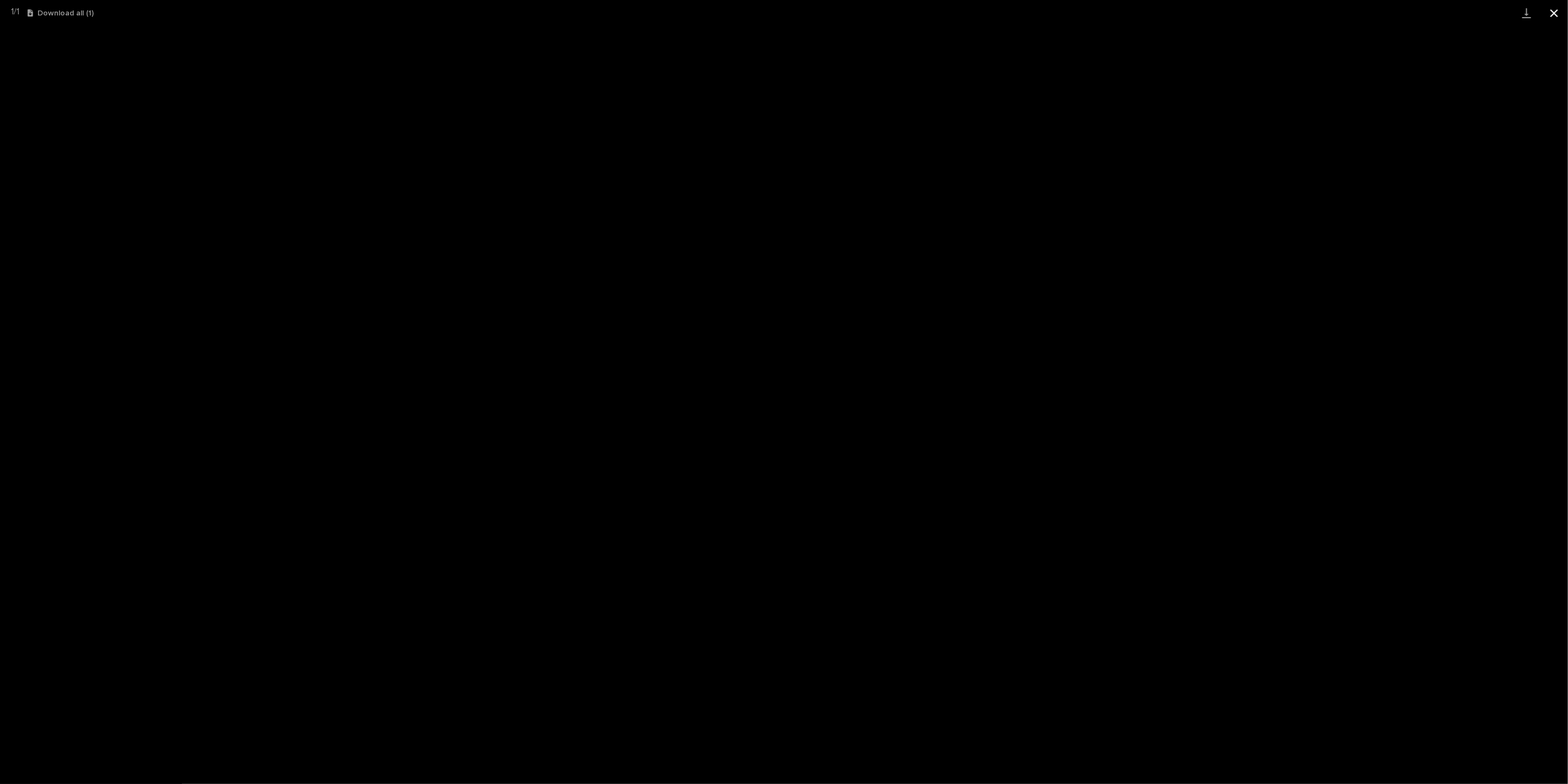
click at [1554, 15] on button "Close gallery" at bounding box center [1554, 13] width 28 height 26
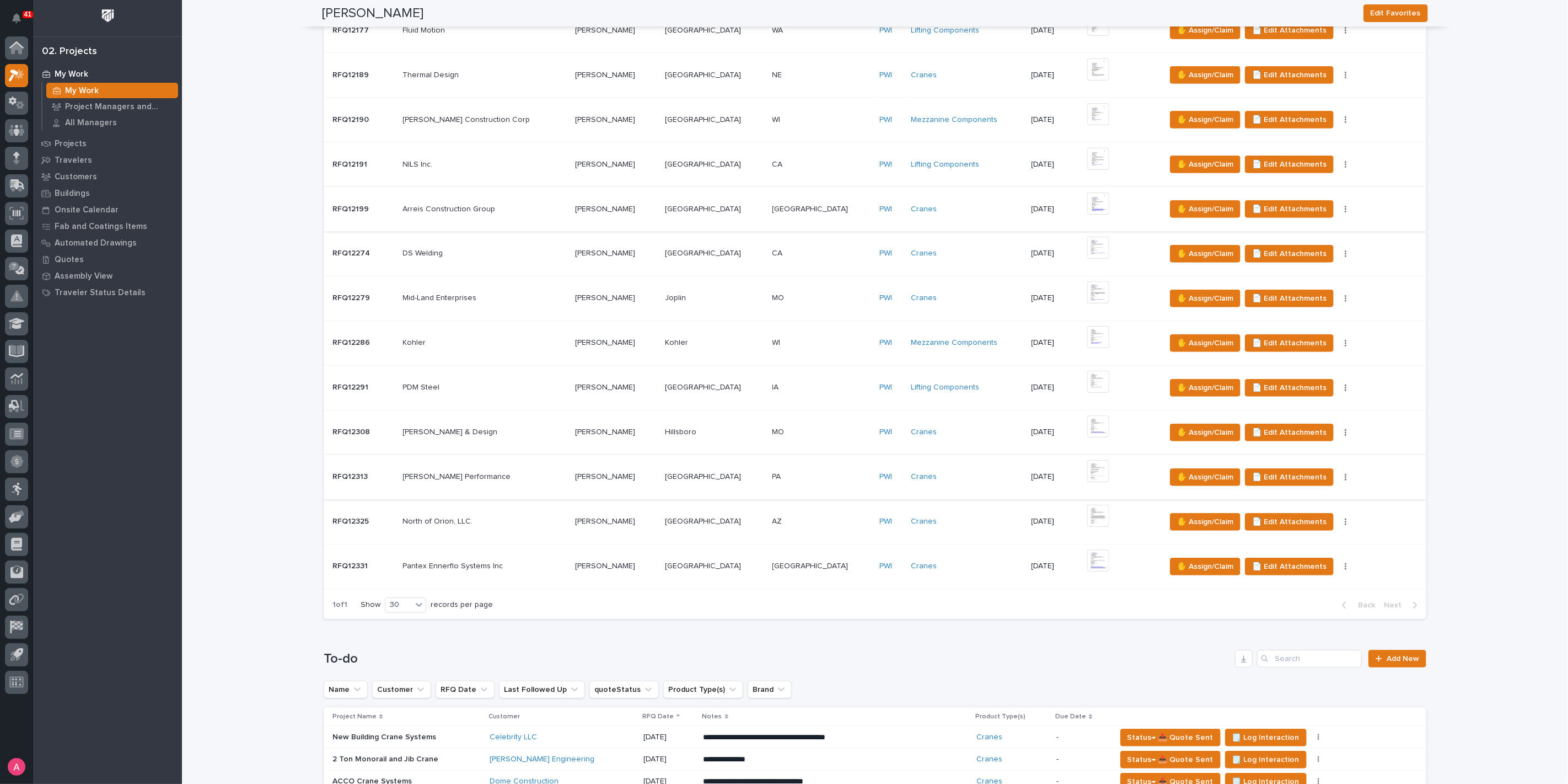
scroll to position [429, 0]
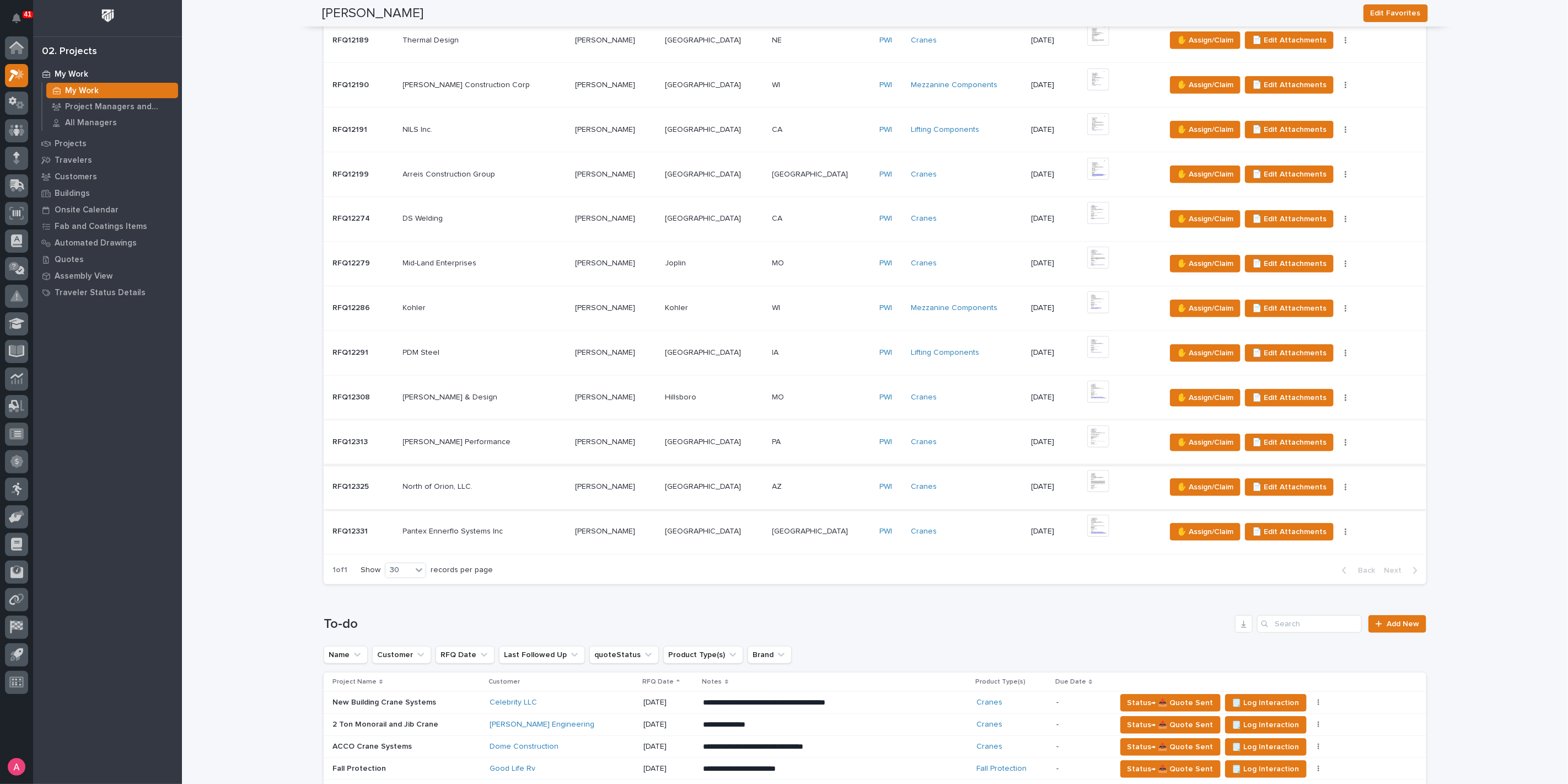
click at [1087, 476] on img at bounding box center [1099, 481] width 22 height 22
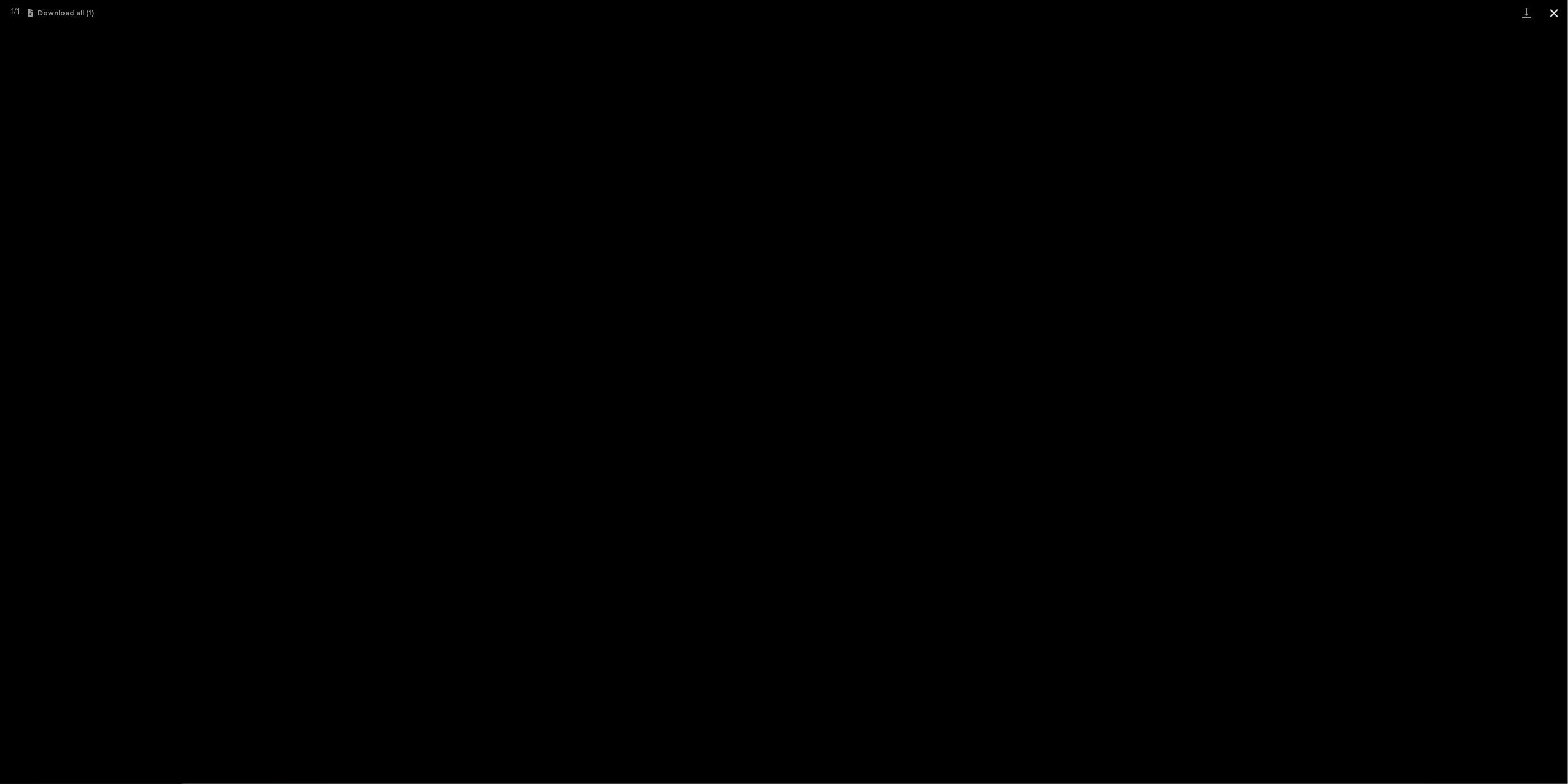
click at [1558, 10] on button "Close gallery" at bounding box center [1554, 13] width 28 height 26
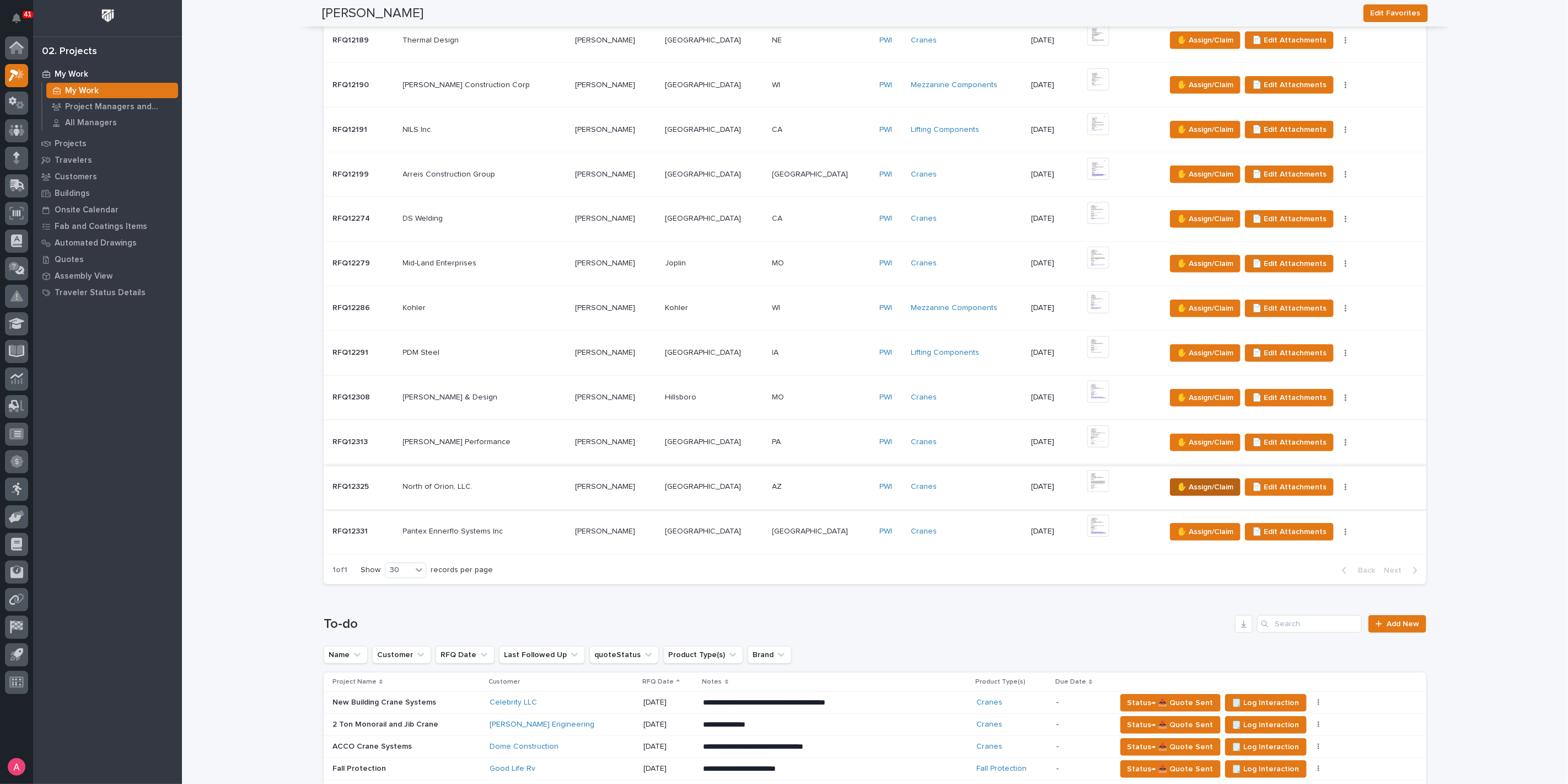
click at [1177, 482] on span "✋ Assign/Claim" at bounding box center [1205, 486] width 56 height 13
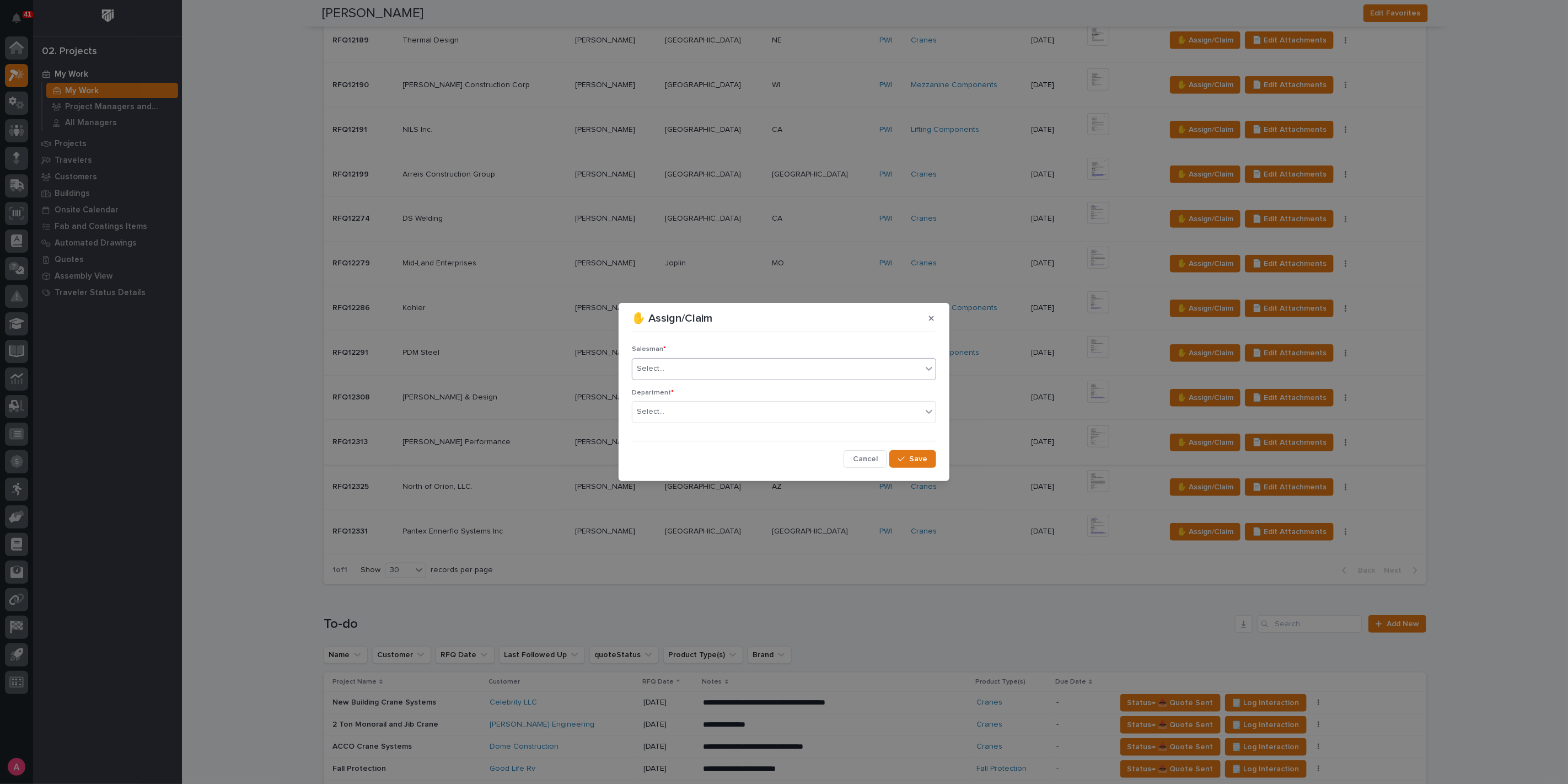
click at [722, 368] on div "Select..." at bounding box center [777, 369] width 289 height 18
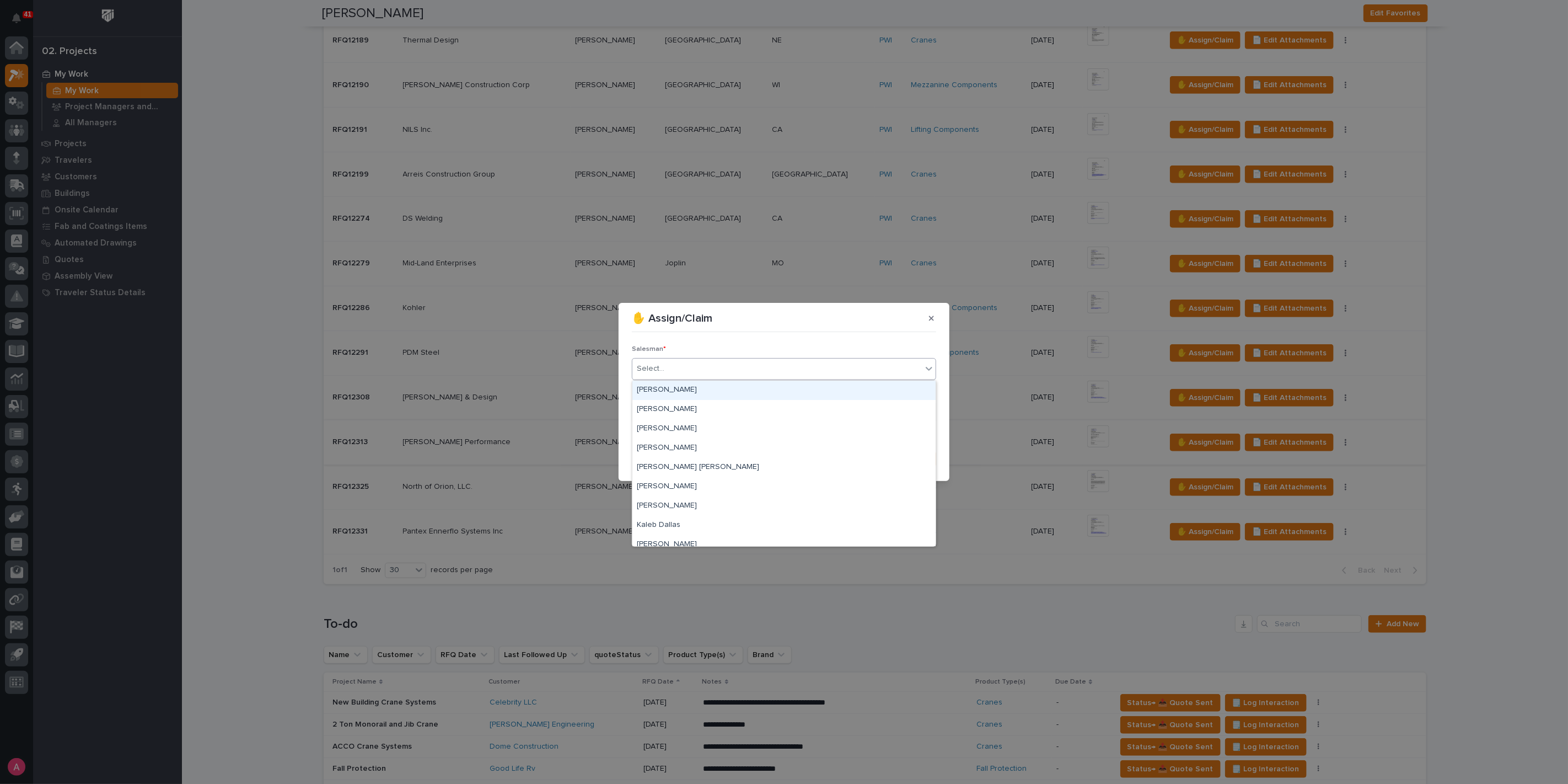
click at [707, 392] on div "[PERSON_NAME]" at bounding box center [784, 390] width 303 height 20
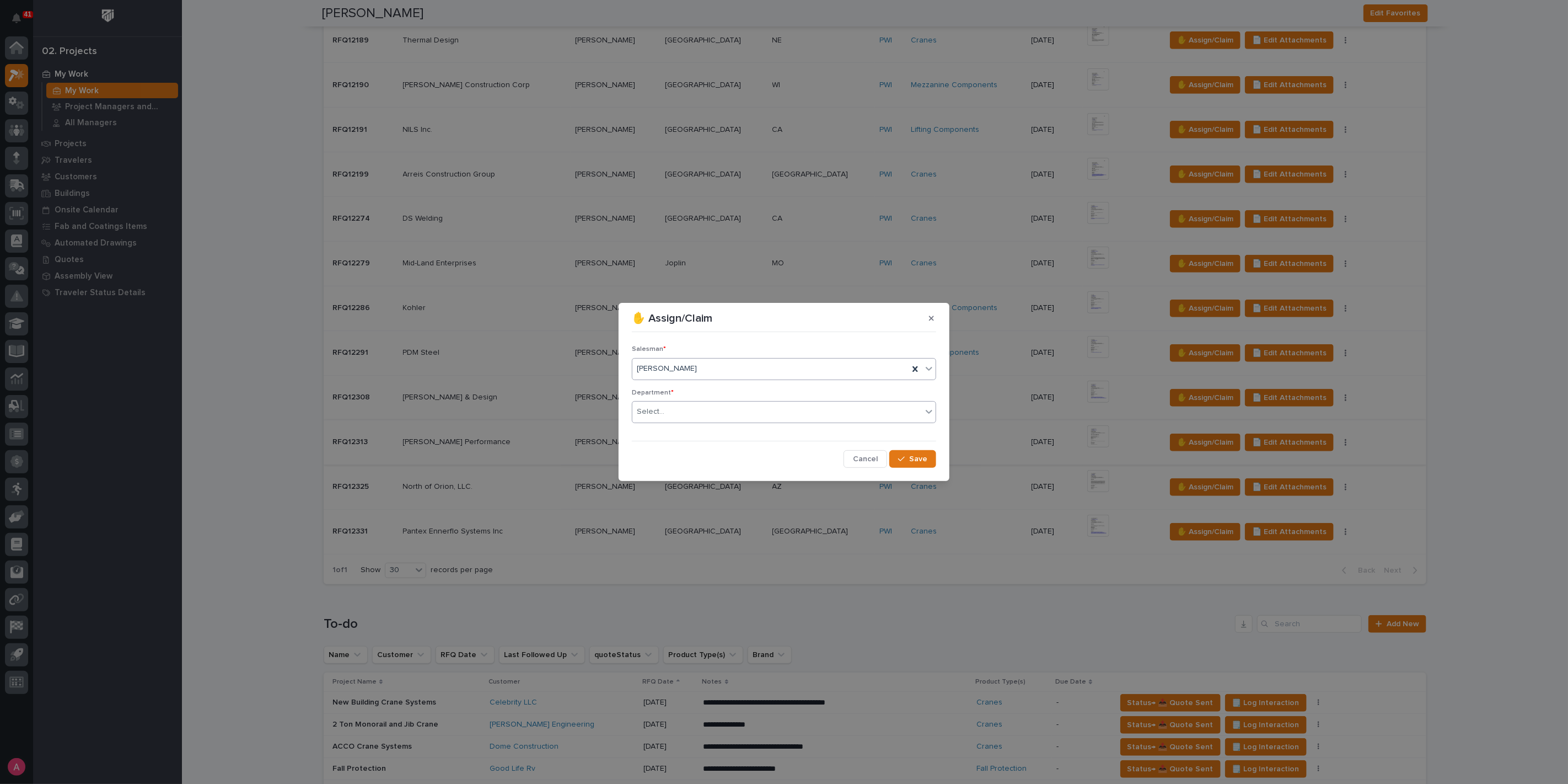
click at [713, 410] on div "Select..." at bounding box center [777, 412] width 289 height 18
click at [704, 433] on div "National Sales" at bounding box center [784, 433] width 303 height 20
click at [910, 458] on span "Save" at bounding box center [918, 459] width 18 height 10
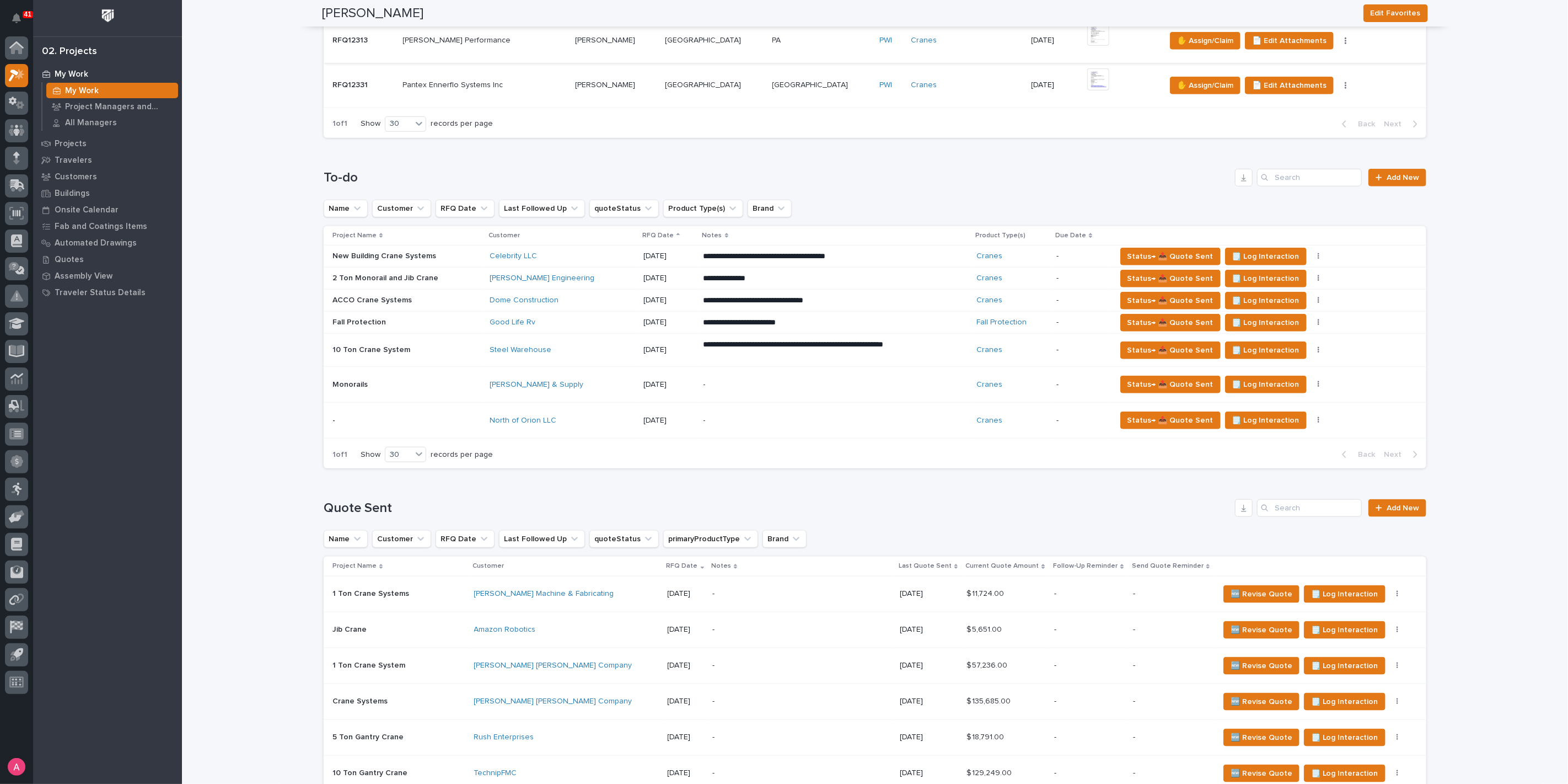
scroll to position [735, 0]
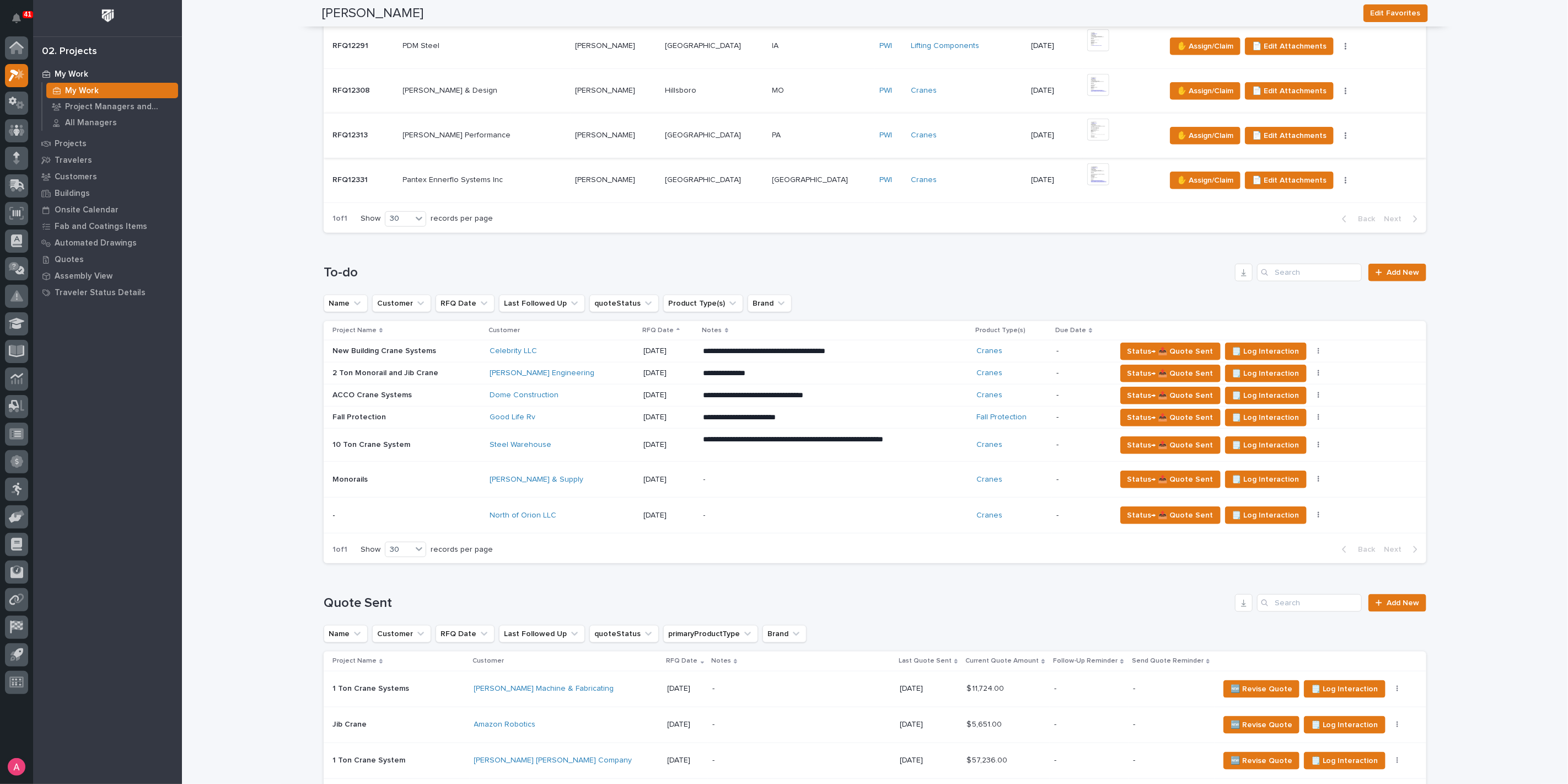
click at [704, 415] on p "**********" at bounding box center [800, 417] width 193 height 11
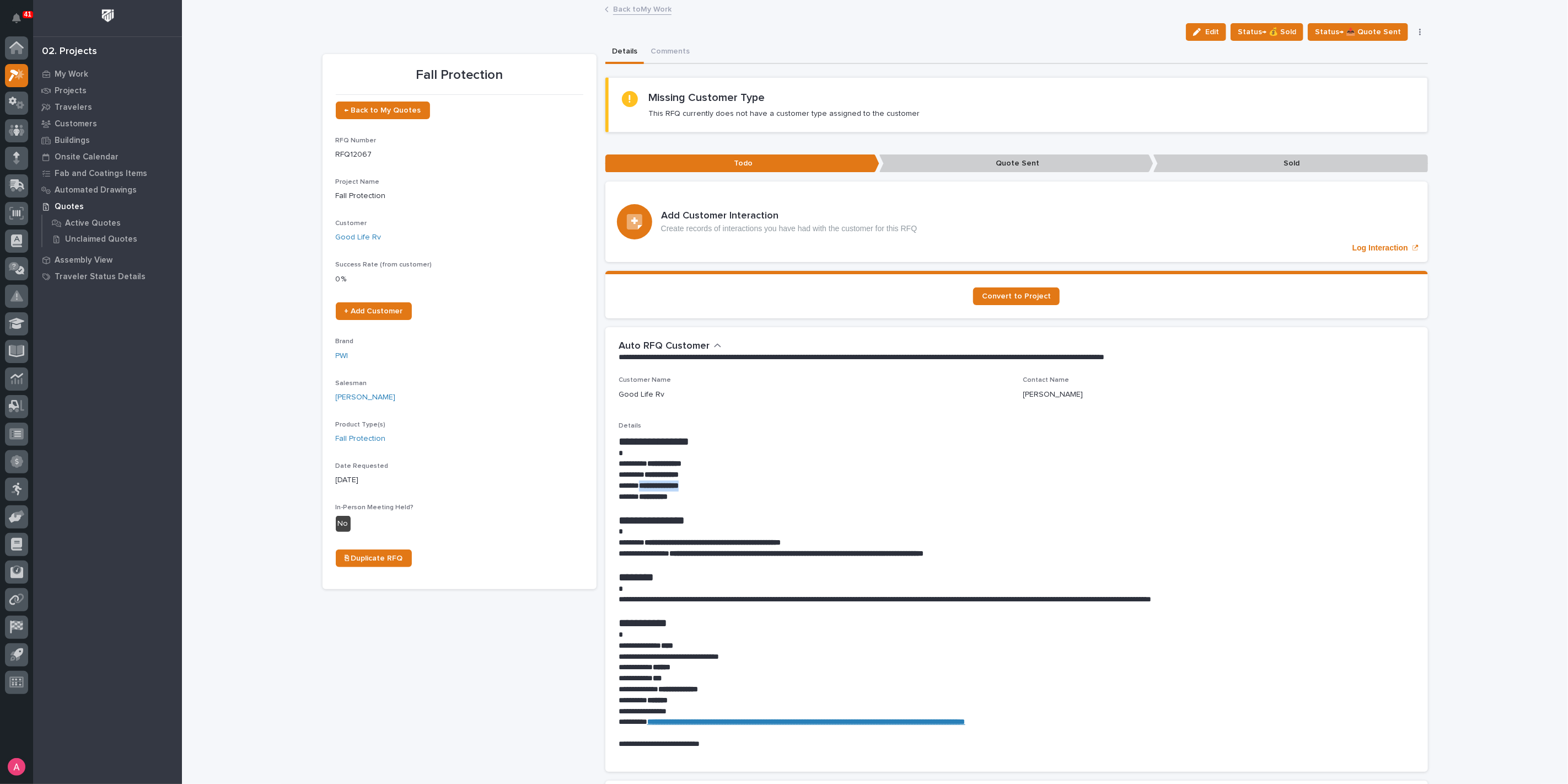
drag, startPoint x: 696, startPoint y: 487, endPoint x: 635, endPoint y: 489, distance: 61.0
click at [635, 489] on p "**********" at bounding box center [1016, 486] width 796 height 11
copy strong "**********"
click at [630, 9] on link "Back to My Work" at bounding box center [642, 8] width 59 height 13
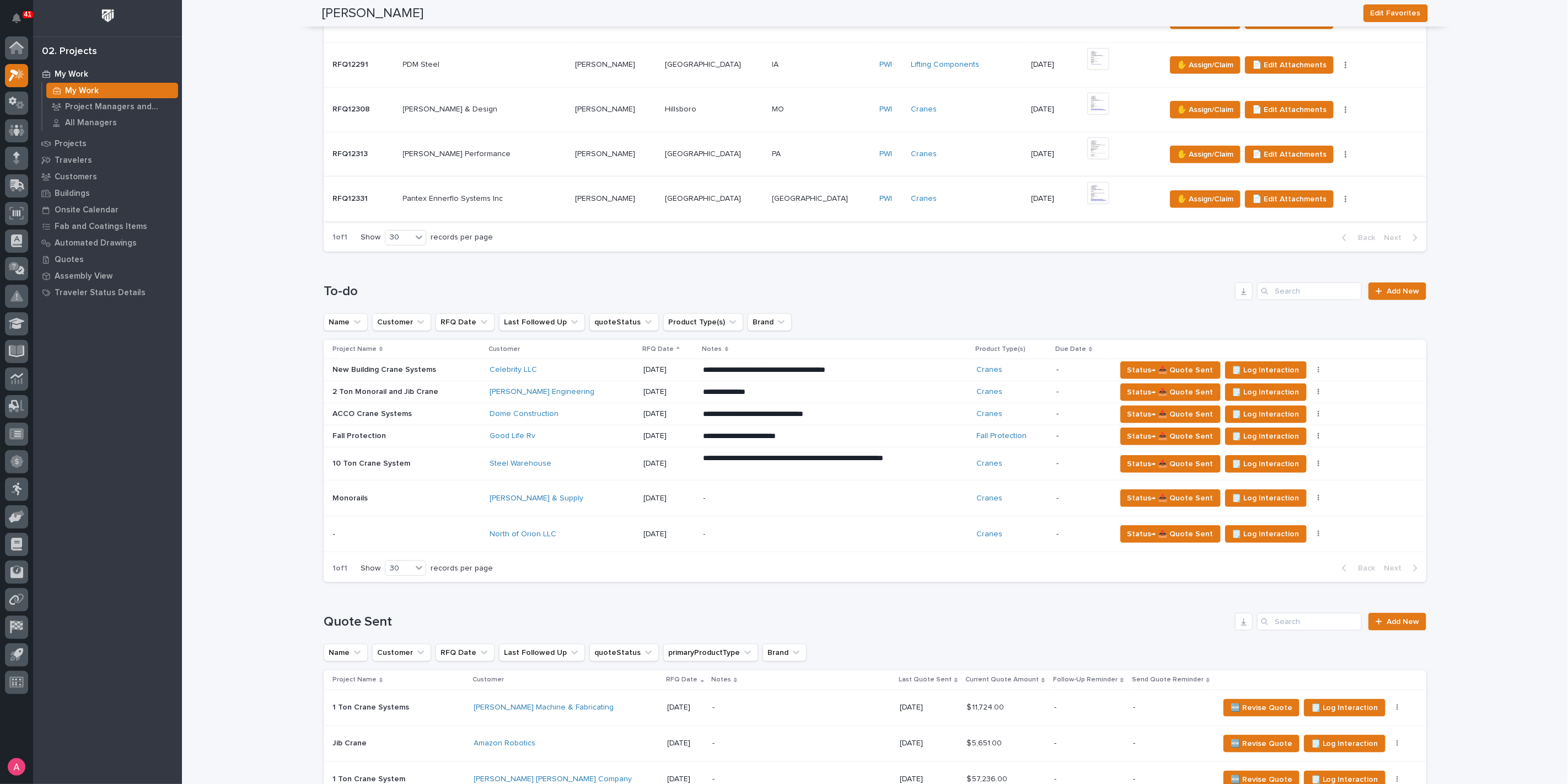
scroll to position [735, 0]
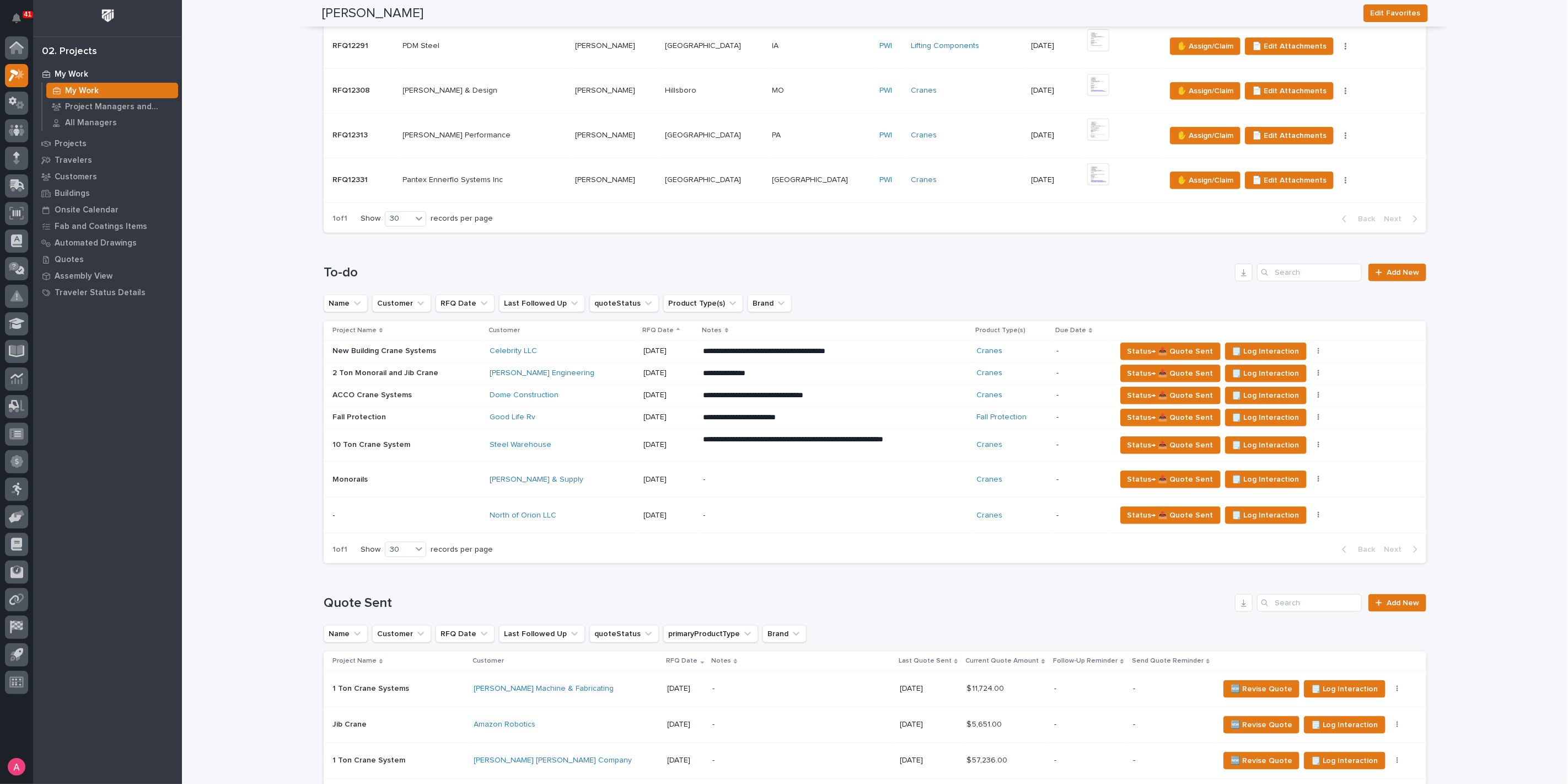
click at [762, 475] on p "-" at bounding box center [800, 479] width 193 height 9
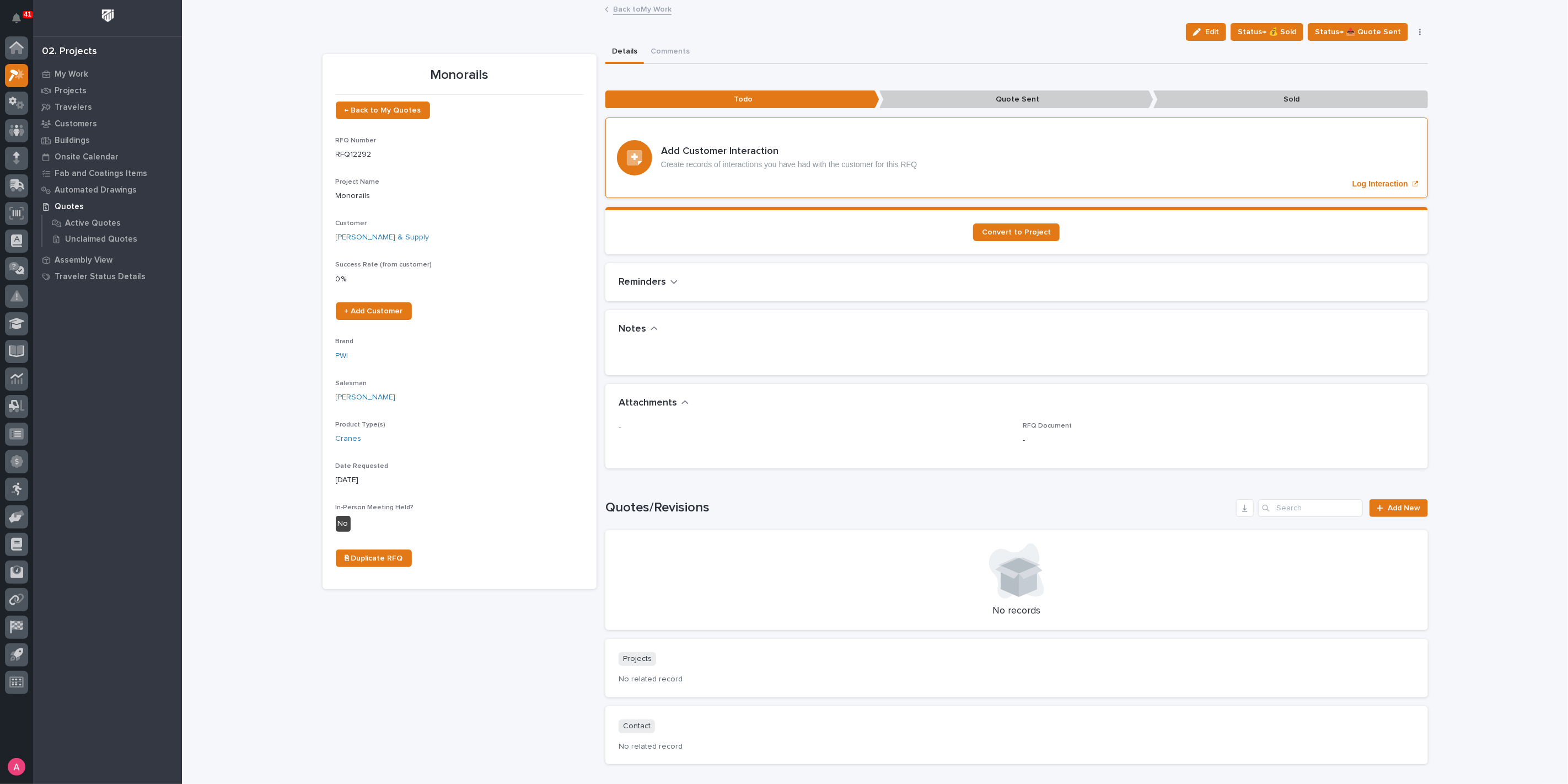
drag, startPoint x: 1213, startPoint y: 31, endPoint x: 1005, endPoint y: 176, distance: 253.6
click at [1213, 31] on span "Edit" at bounding box center [1212, 32] width 14 height 10
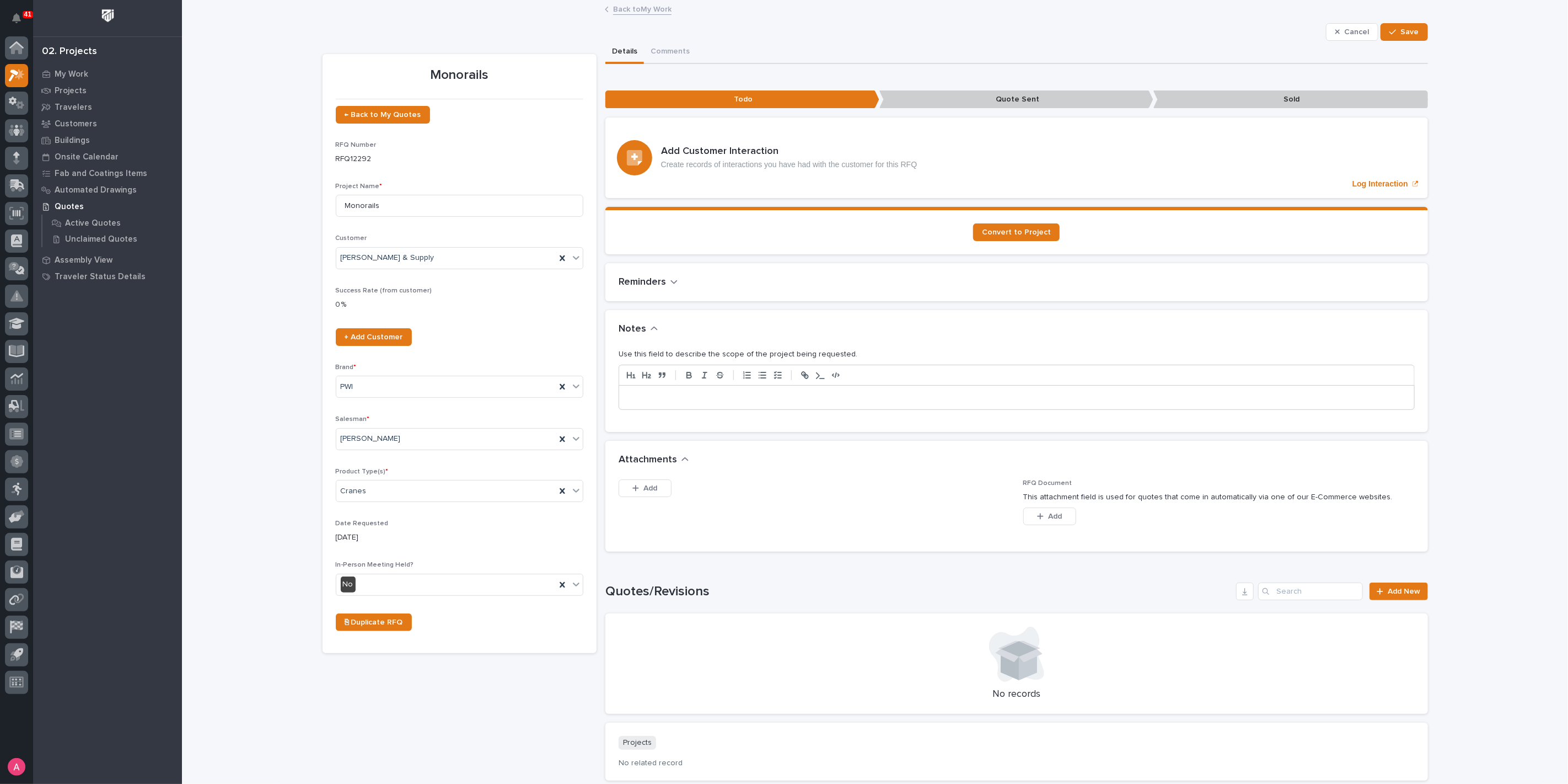
click at [699, 396] on p at bounding box center [1016, 398] width 778 height 11
click at [1403, 33] on span "Save" at bounding box center [1410, 32] width 18 height 10
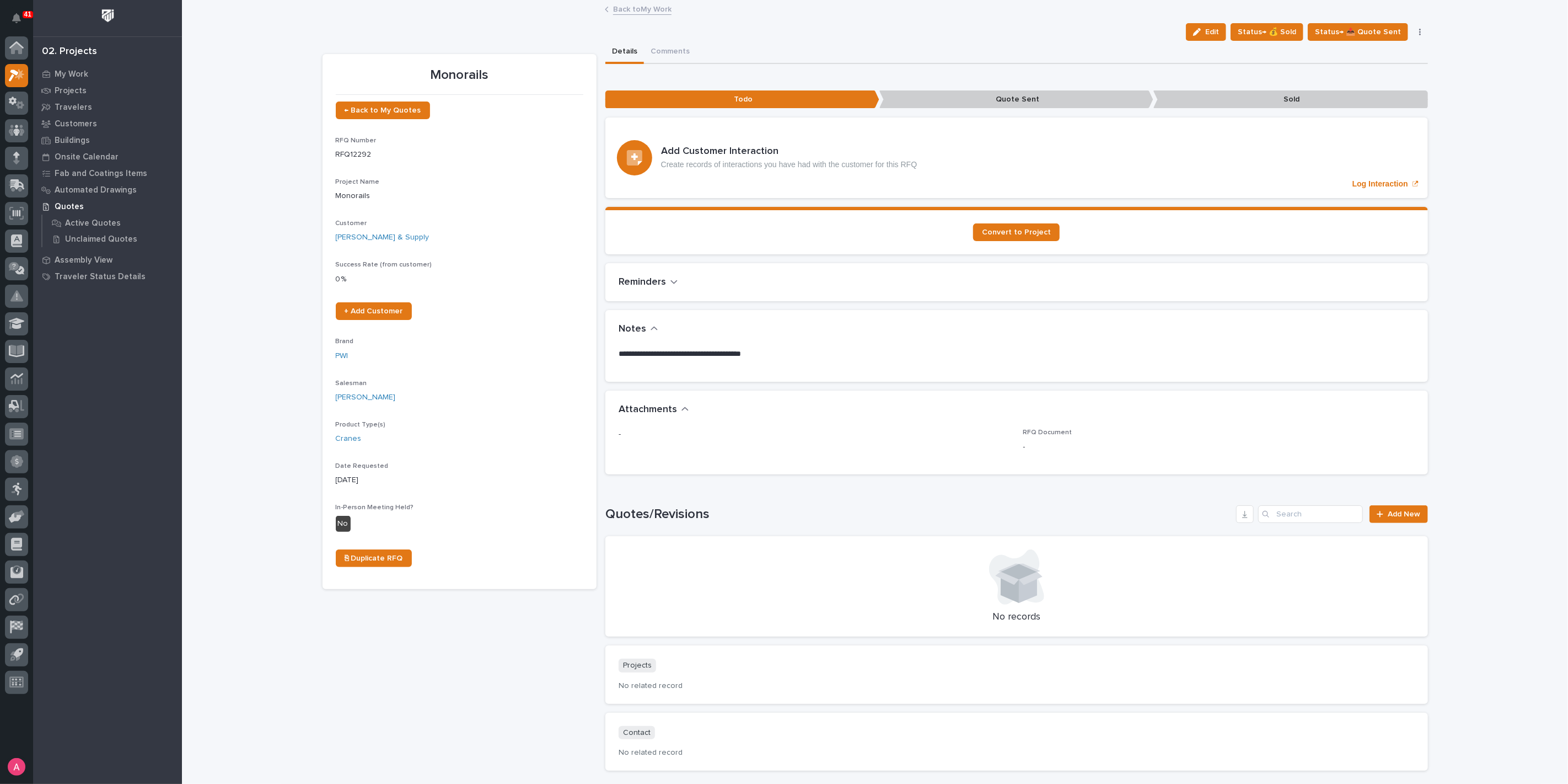
click at [615, 11] on link "Back to My Work" at bounding box center [642, 8] width 59 height 13
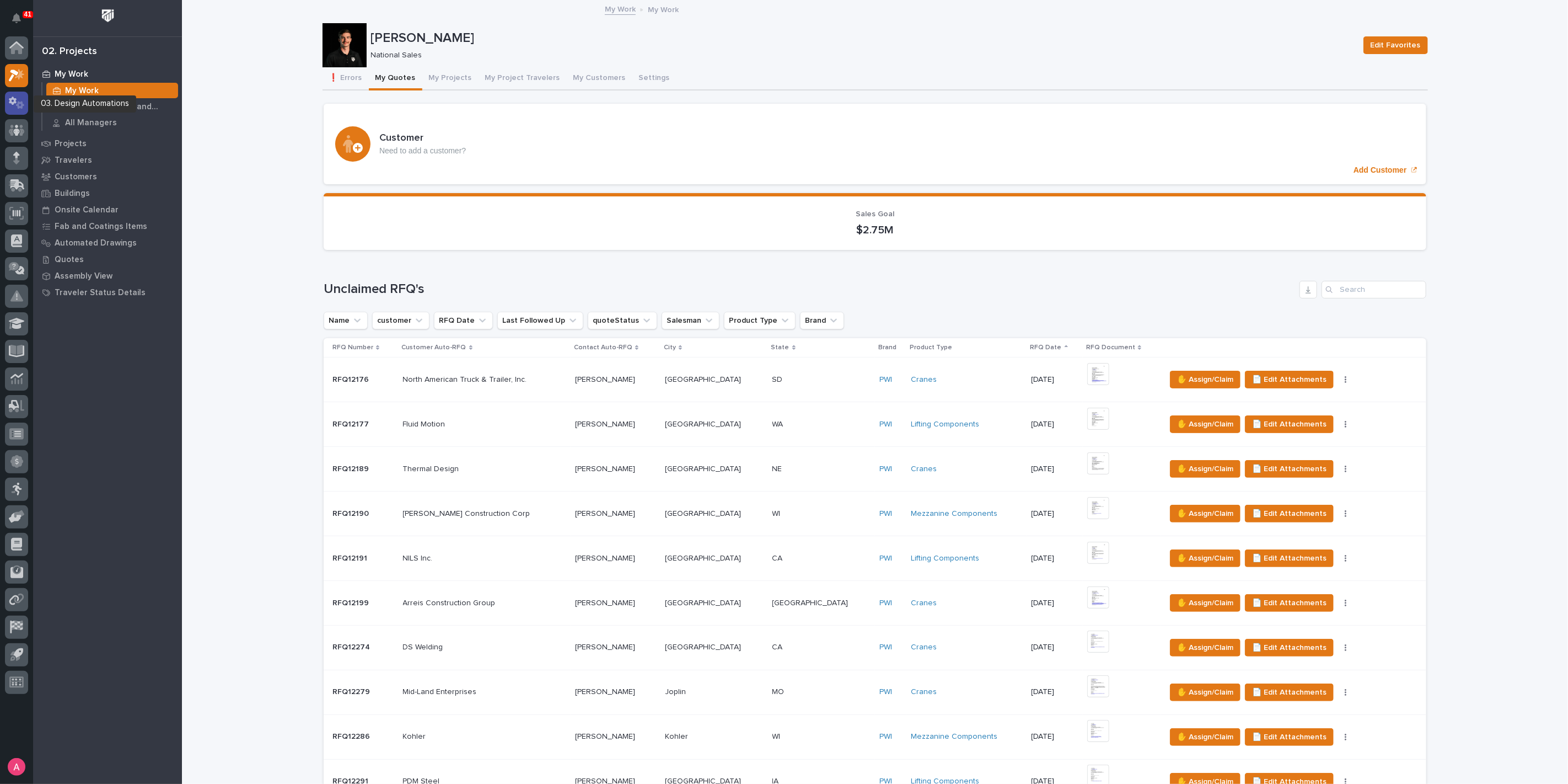
click at [16, 107] on icon at bounding box center [17, 102] width 16 height 13
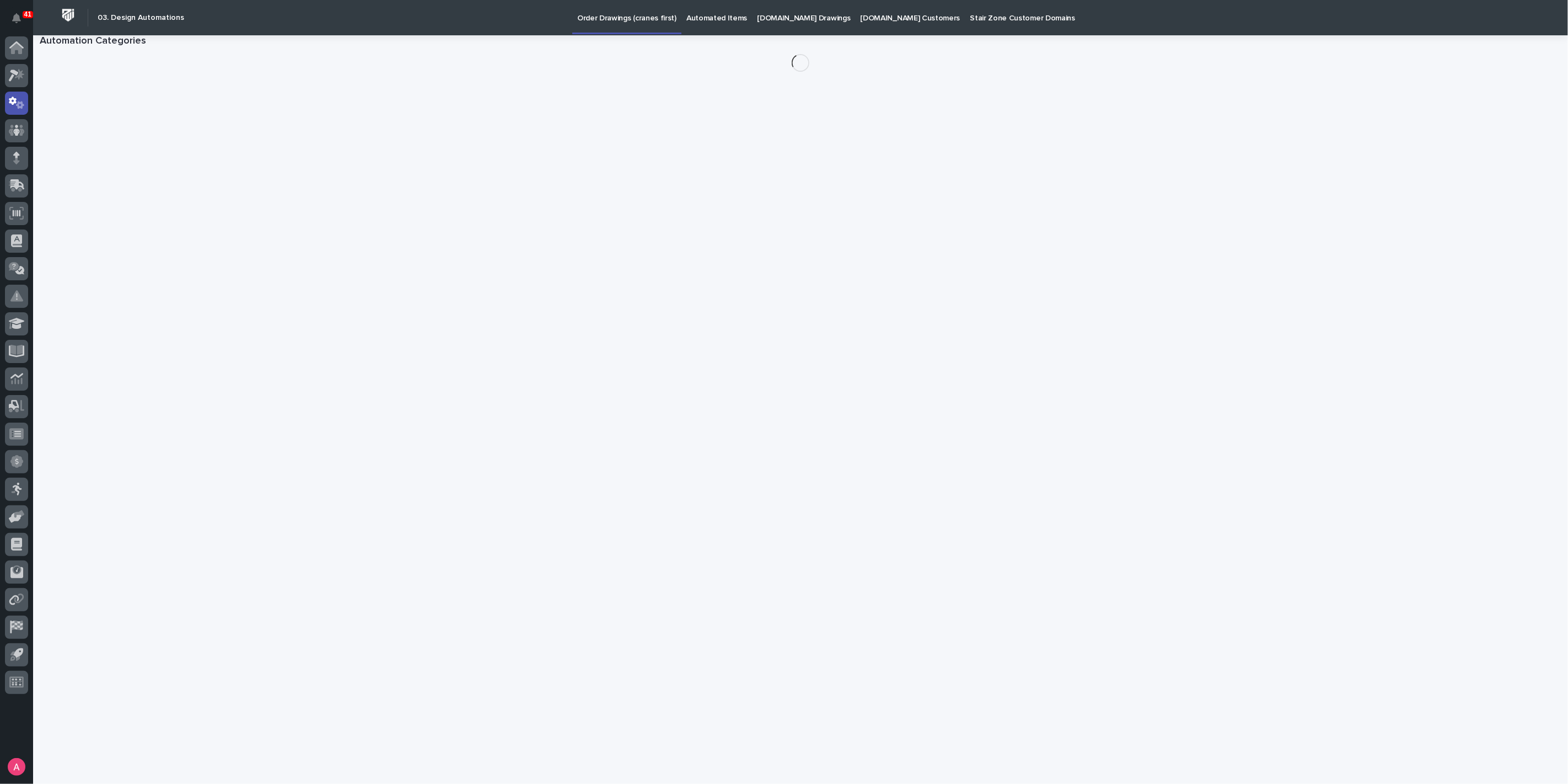
click at [704, 15] on p "Automated Items" at bounding box center [716, 11] width 61 height 23
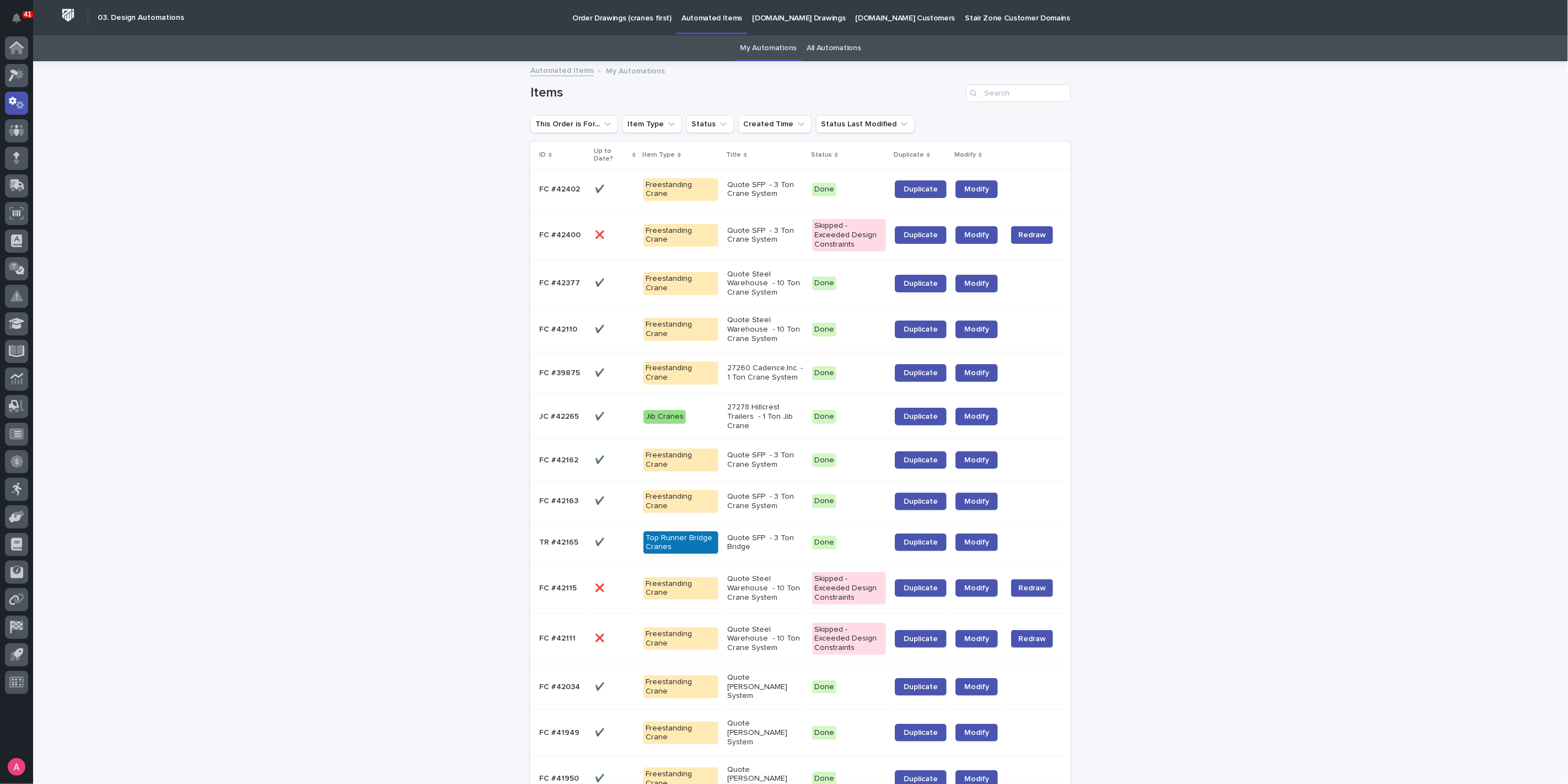
click at [768, 316] on p "Quote Steel Warehouse - 10 Ton Crane System" at bounding box center [765, 330] width 76 height 28
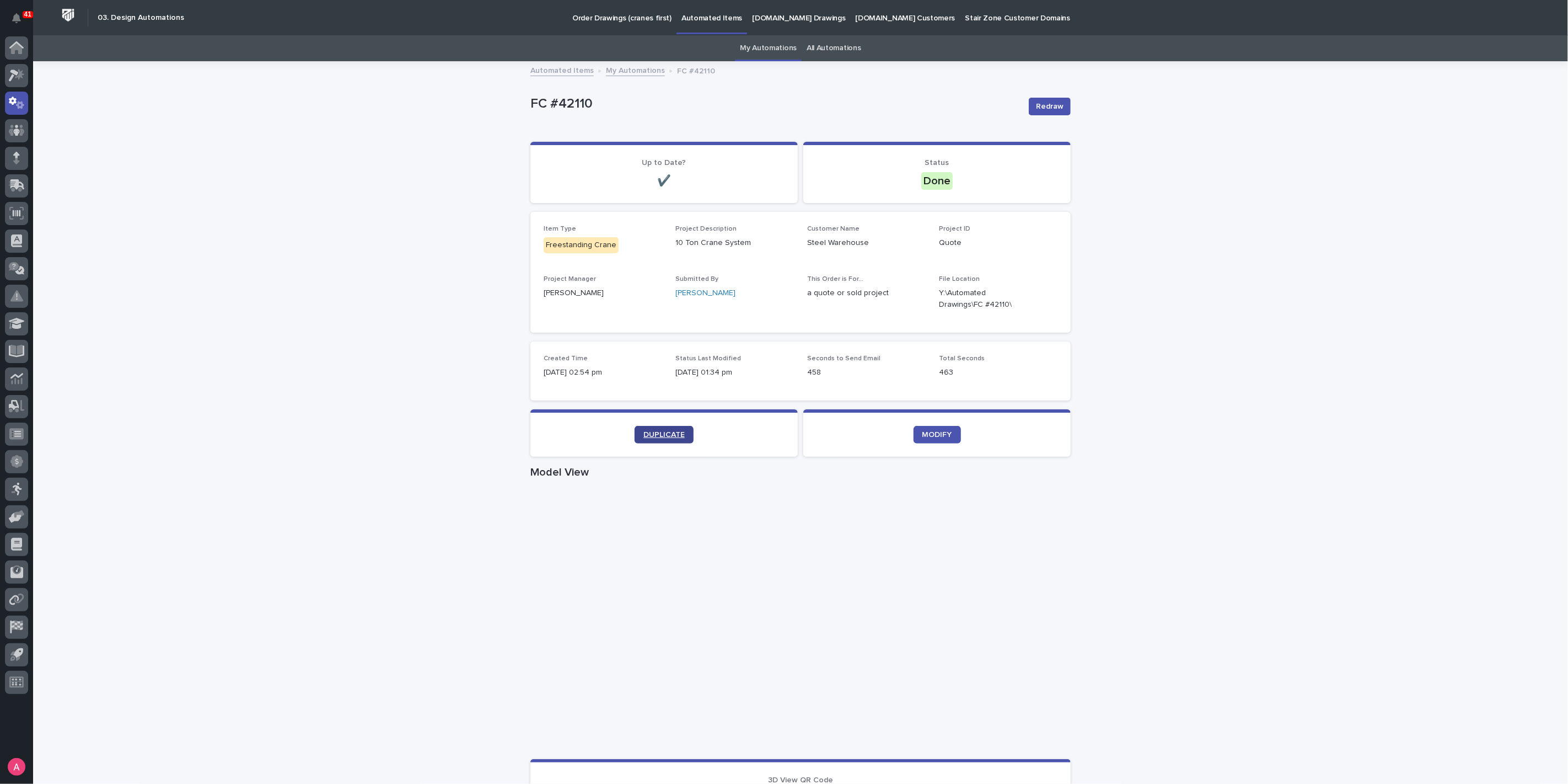
click at [666, 433] on span "DUPLICATE" at bounding box center [664, 434] width 41 height 8
click at [667, 434] on span "DUPLICATE" at bounding box center [664, 434] width 41 height 8
click at [656, 436] on span "DUPLICATE" at bounding box center [664, 434] width 41 height 8
click at [281, 154] on div "Loading... Saving… Loading... Saving… FC #42110 Redraw FC #42110 Redraw Sorry, …" at bounding box center [800, 638] width 1535 height 1153
click at [922, 431] on span "MODIFY" at bounding box center [937, 434] width 30 height 8
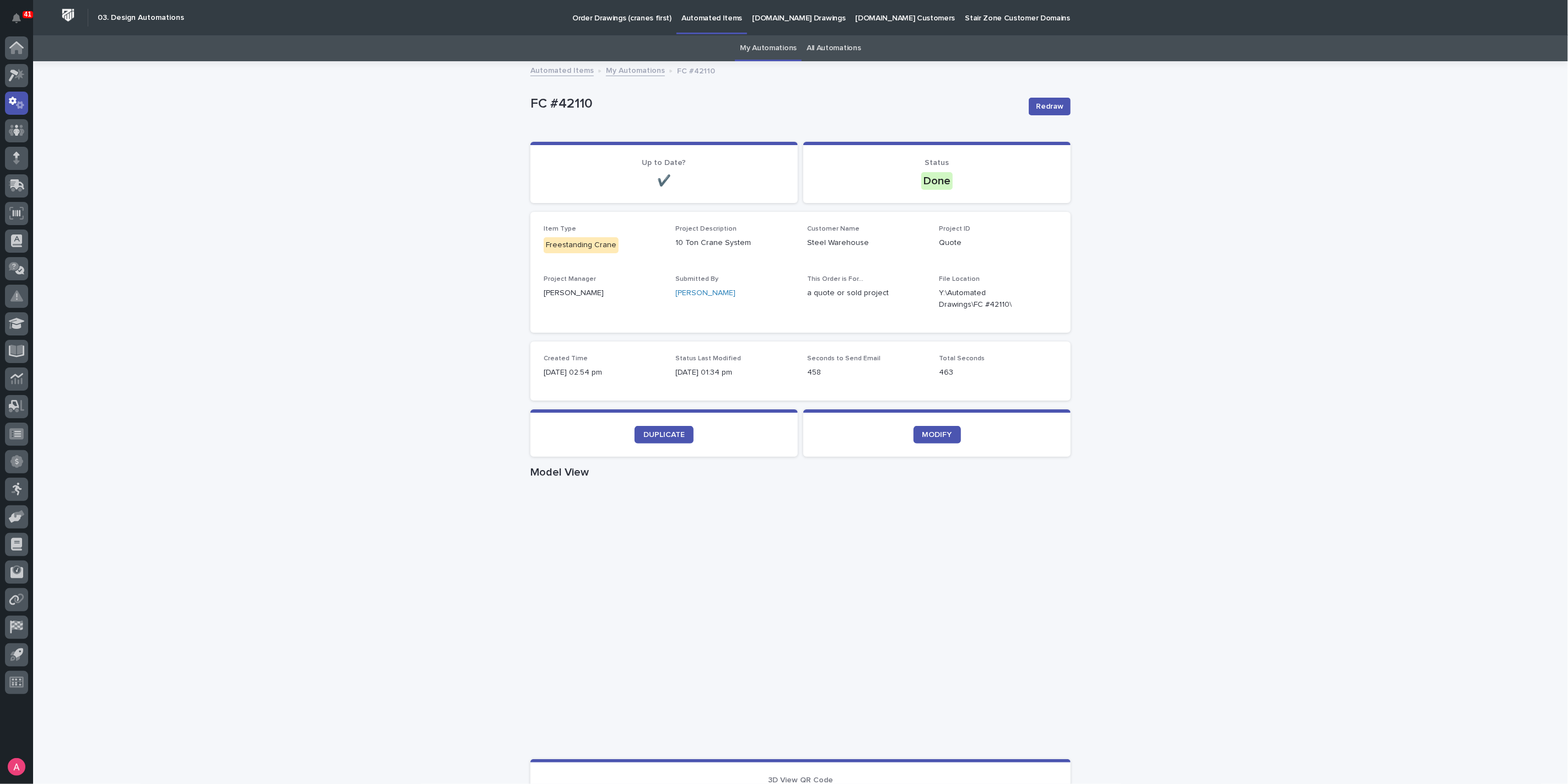
click at [591, 20] on p "Order Drawings (cranes first)" at bounding box center [621, 11] width 99 height 23
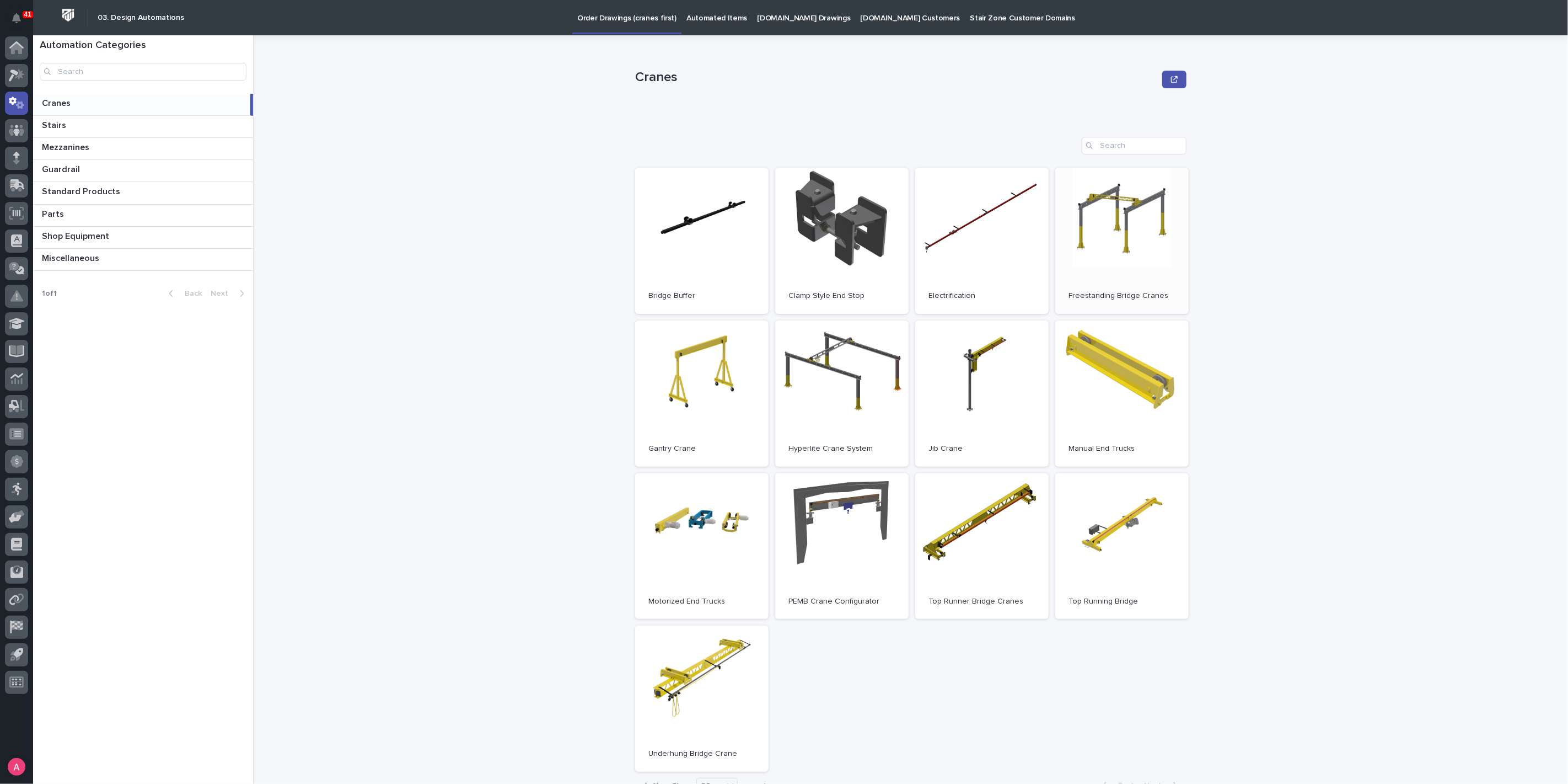
click at [1092, 252] on link "Open" at bounding box center [1122, 241] width 134 height 146
click at [461, 186] on div "Cranes Cranes Sorry, there was an error saving your record. Please try again. P…" at bounding box center [917, 410] width 1301 height 748
drag, startPoint x: 494, startPoint y: 245, endPoint x: 502, endPoint y: 240, distance: 9.4
click at [502, 240] on div "Cranes Cranes Sorry, there was an error saving your record. Please try again. P…" at bounding box center [917, 410] width 1301 height 748
click at [686, 17] on p "Automated Items" at bounding box center [716, 11] width 61 height 23
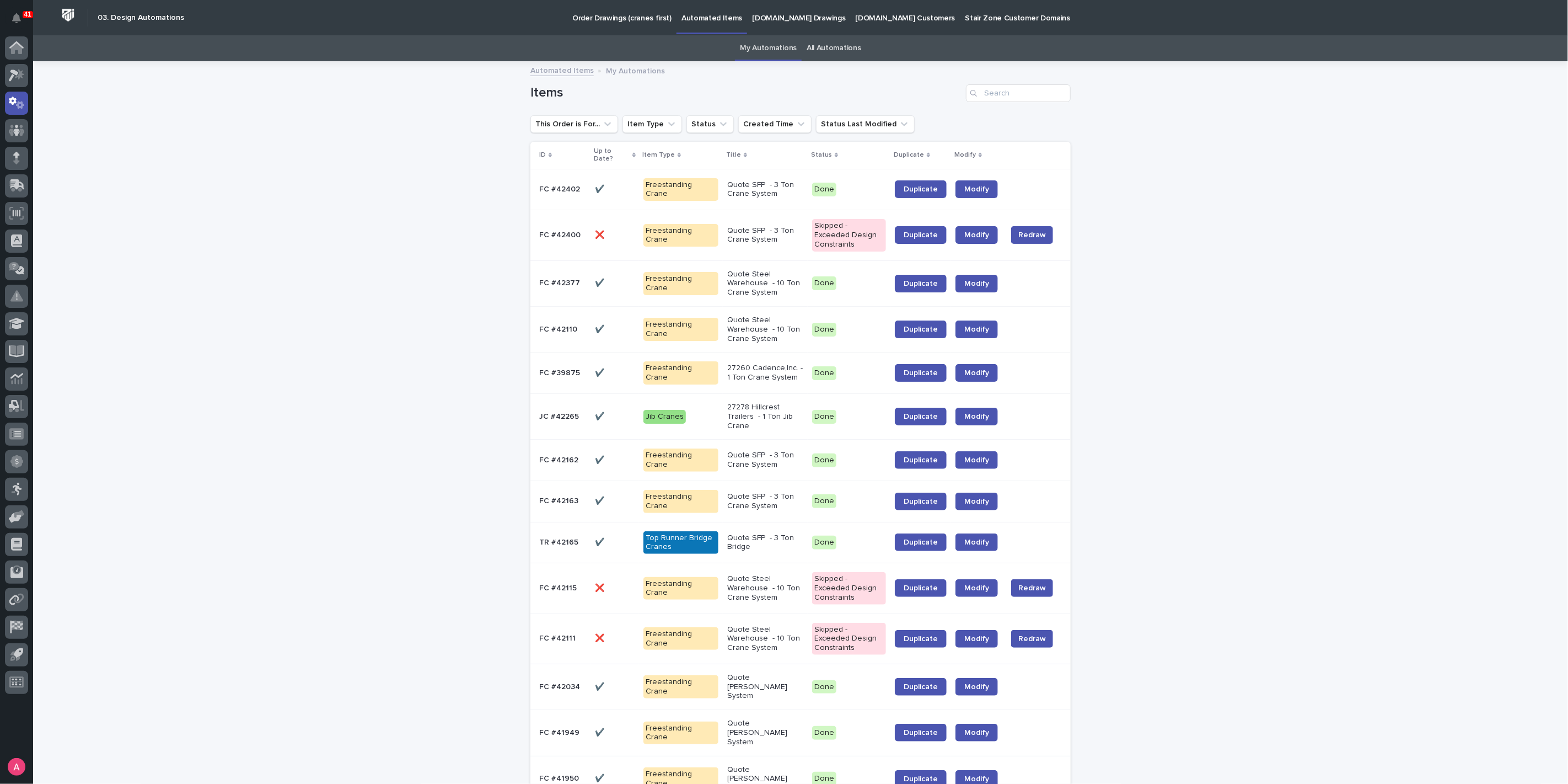
click at [767, 318] on p "Quote Steel Warehouse - 10 Ton Crane System" at bounding box center [765, 330] width 76 height 28
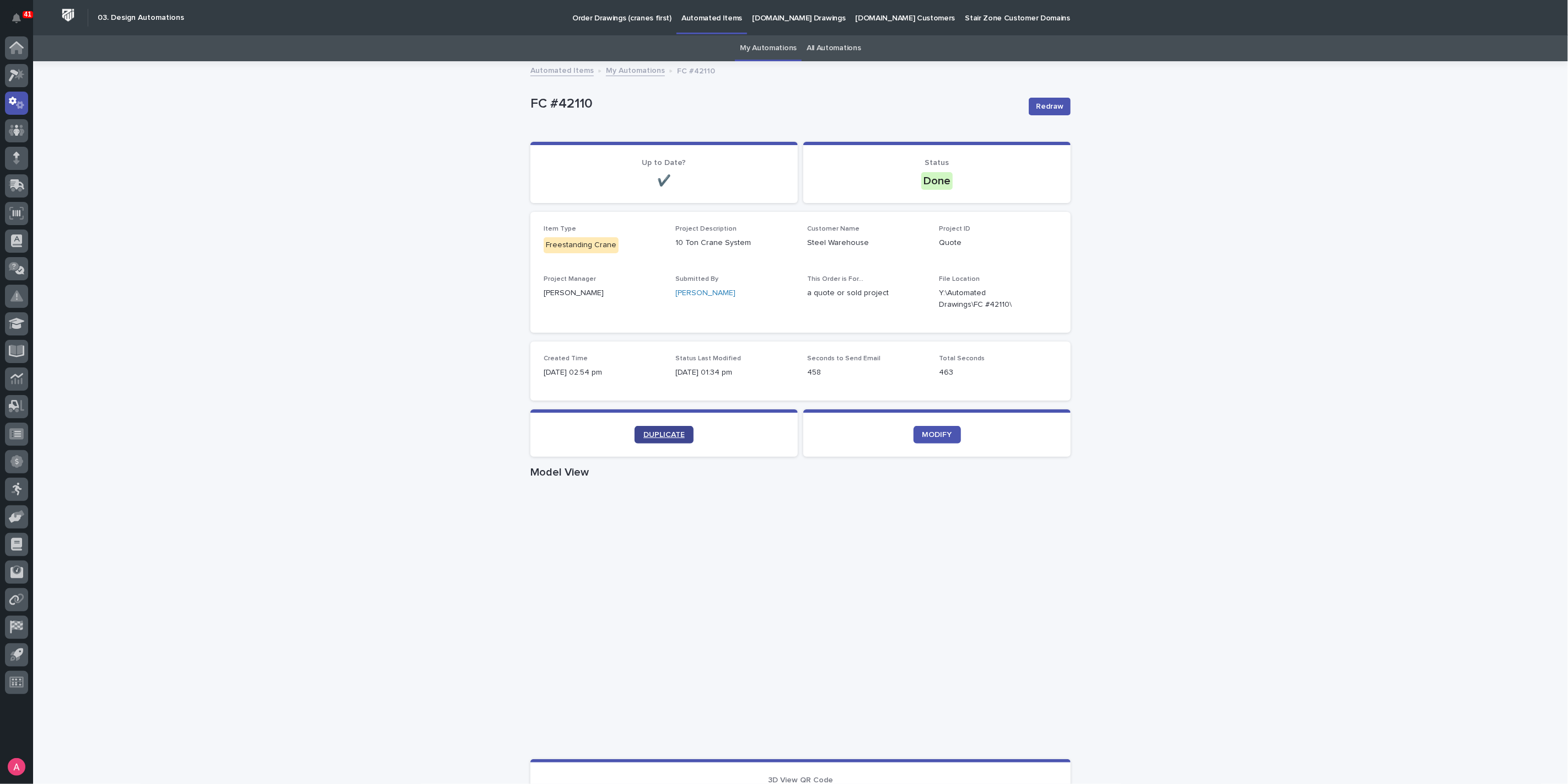
click at [666, 433] on span "DUPLICATE" at bounding box center [664, 434] width 41 height 8
click at [316, 218] on div "Loading... Saving… Loading... Saving… FC #42110 Redraw FC #42110 Redraw Sorry, …" at bounding box center [800, 638] width 1535 height 1153
click at [644, 431] on span "DUPLICATE" at bounding box center [664, 434] width 41 height 8
